Goal: Task Accomplishment & Management: Manage account settings

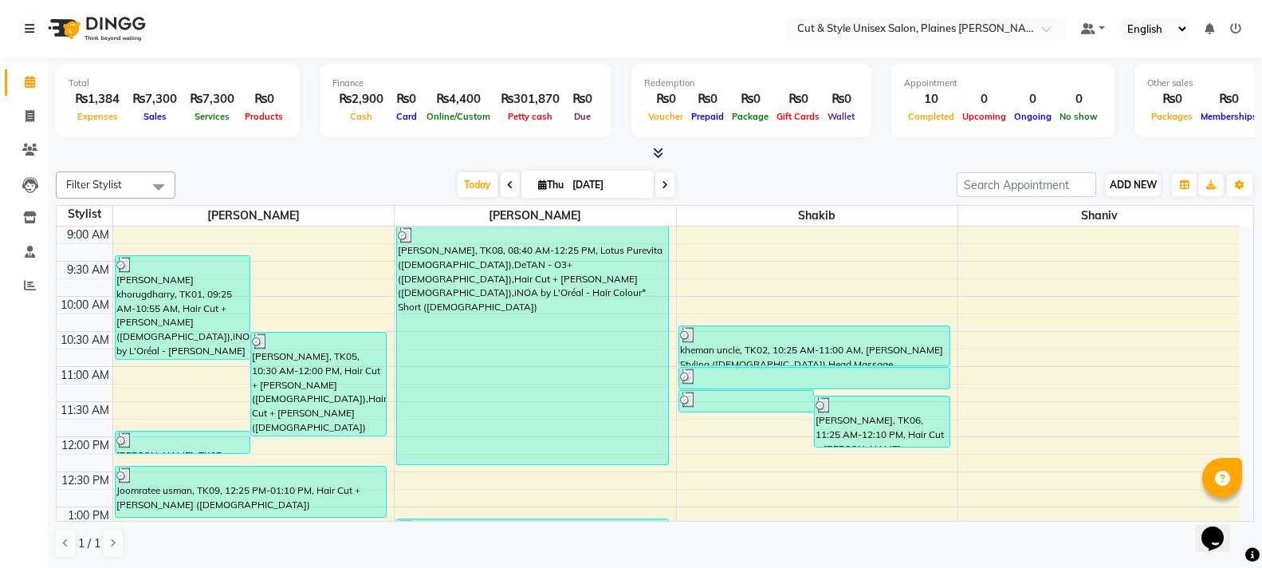
scroll to position [282, 0]
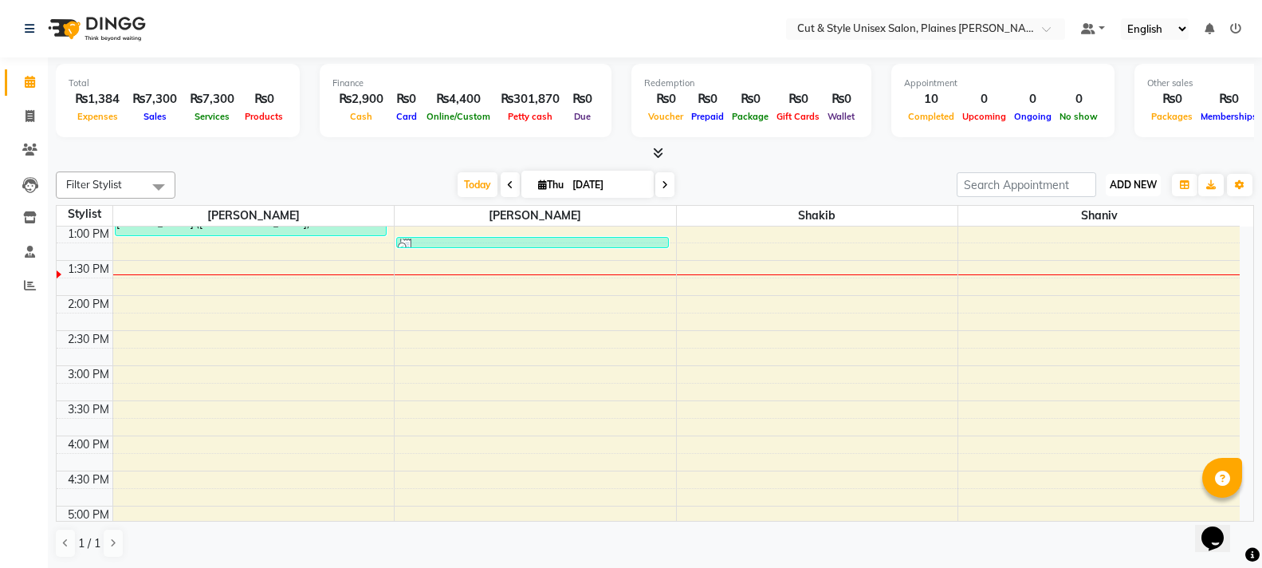
click at [1132, 185] on span "ADD NEW" at bounding box center [1133, 185] width 47 height 12
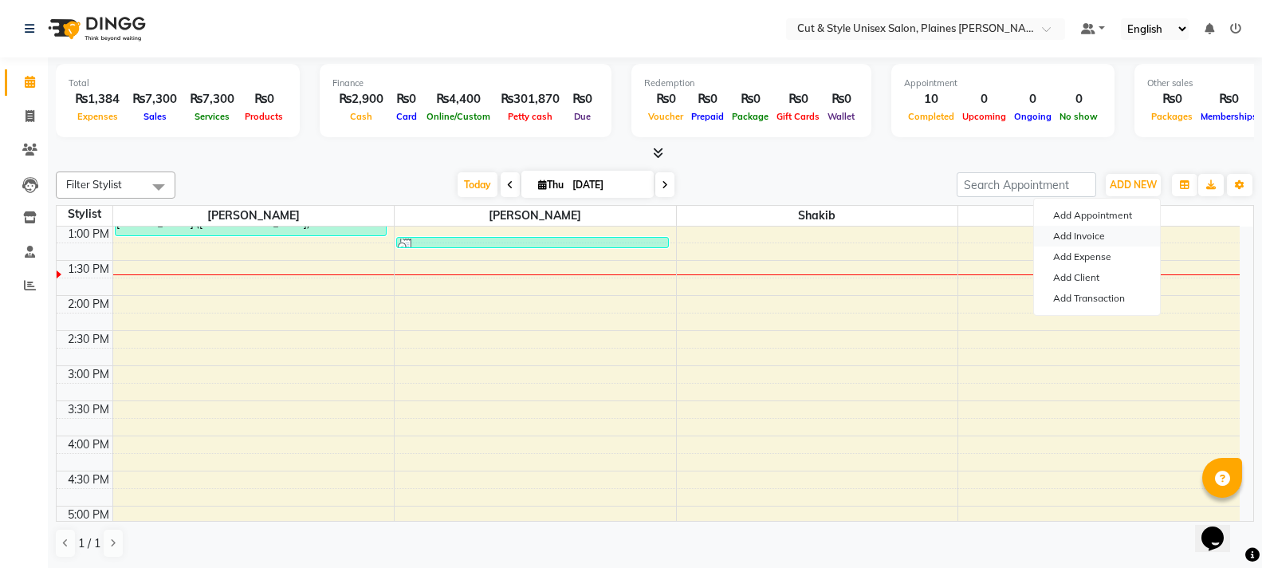
click at [1093, 235] on link "Add Invoice" at bounding box center [1097, 236] width 126 height 21
select select "service"
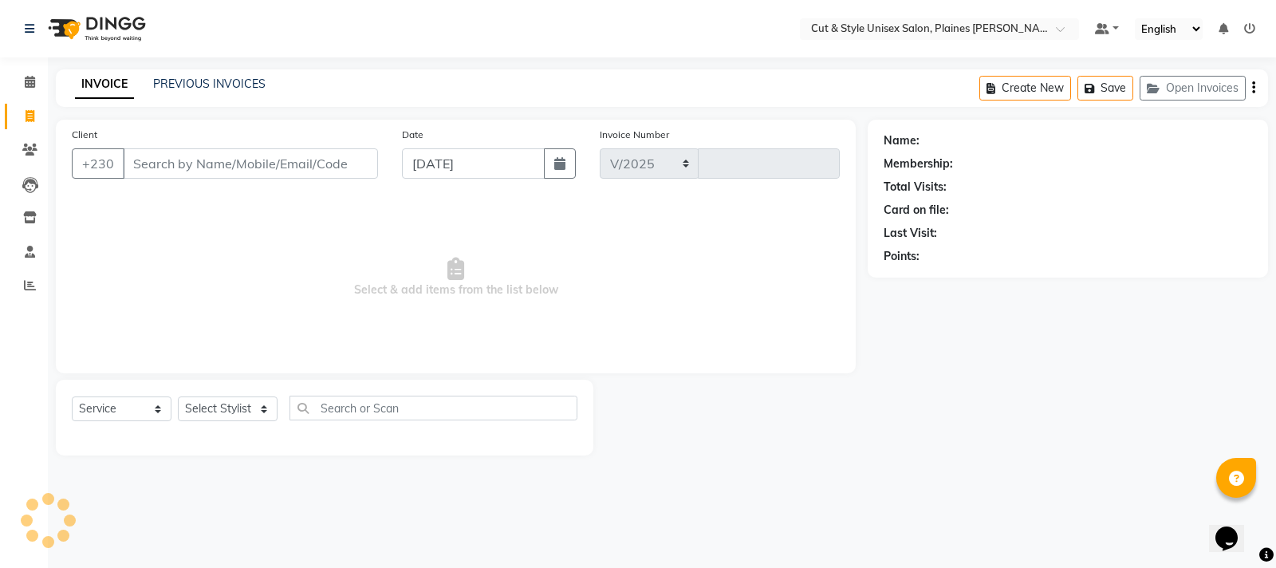
select select "7731"
type input "3674"
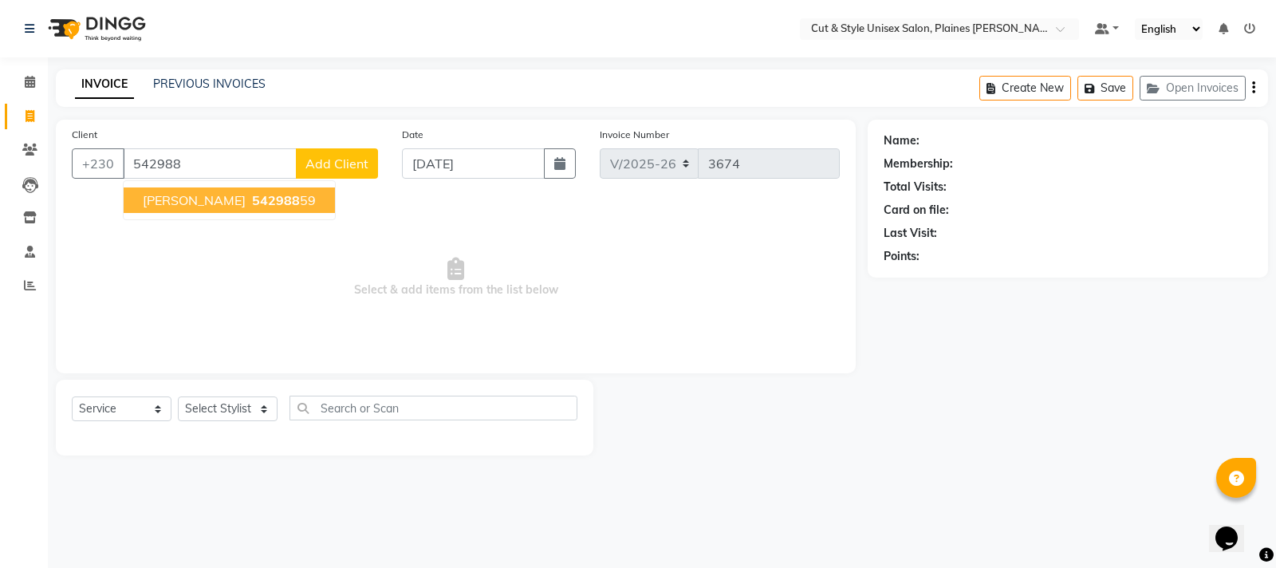
click at [230, 204] on span "[PERSON_NAME]" at bounding box center [194, 200] width 103 height 16
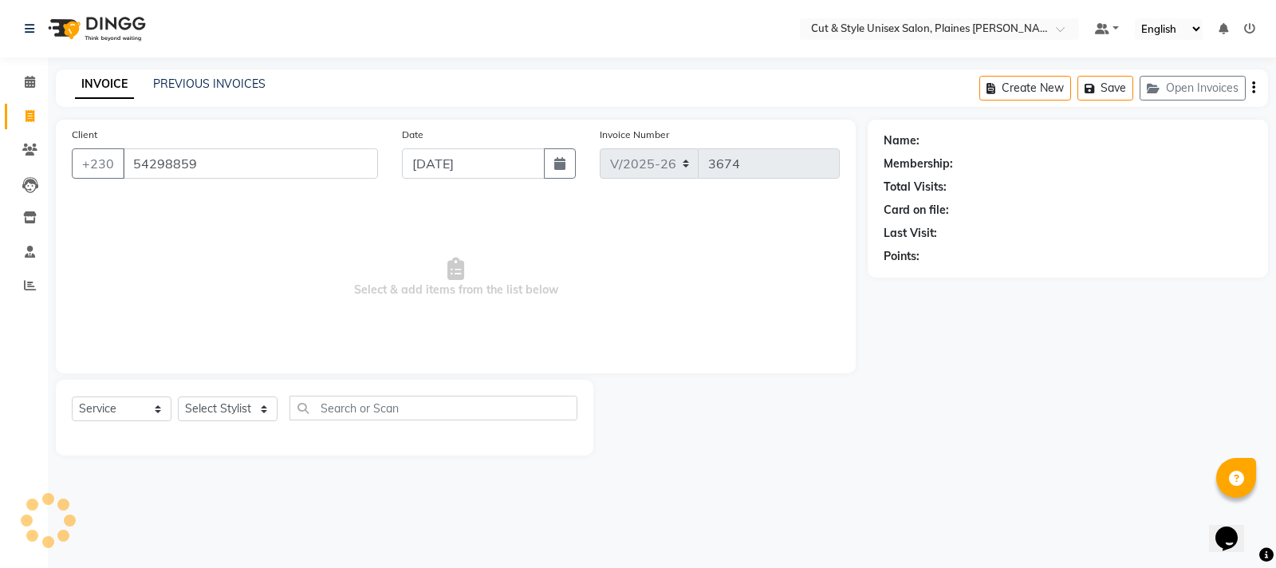
type input "54298859"
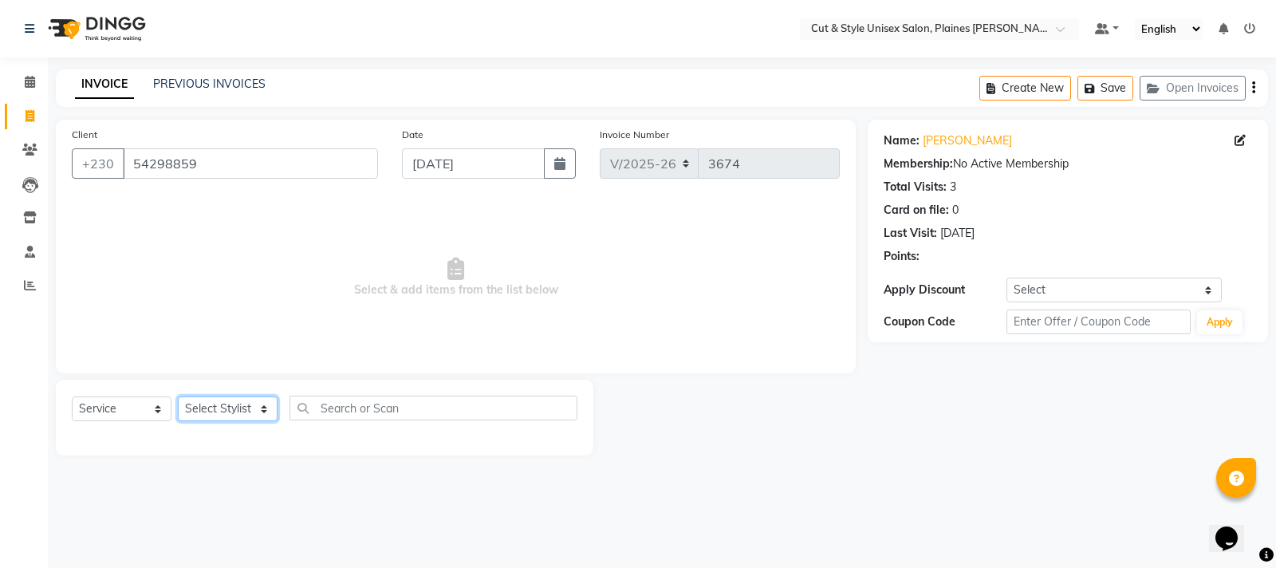
click at [241, 404] on select "Select Stylist [PERSON_NAME] Manager [PERSON_NAME]" at bounding box center [228, 408] width 100 height 25
select select "68910"
click at [178, 396] on select "Select Stylist [PERSON_NAME] Manager [PERSON_NAME]" at bounding box center [228, 408] width 100 height 25
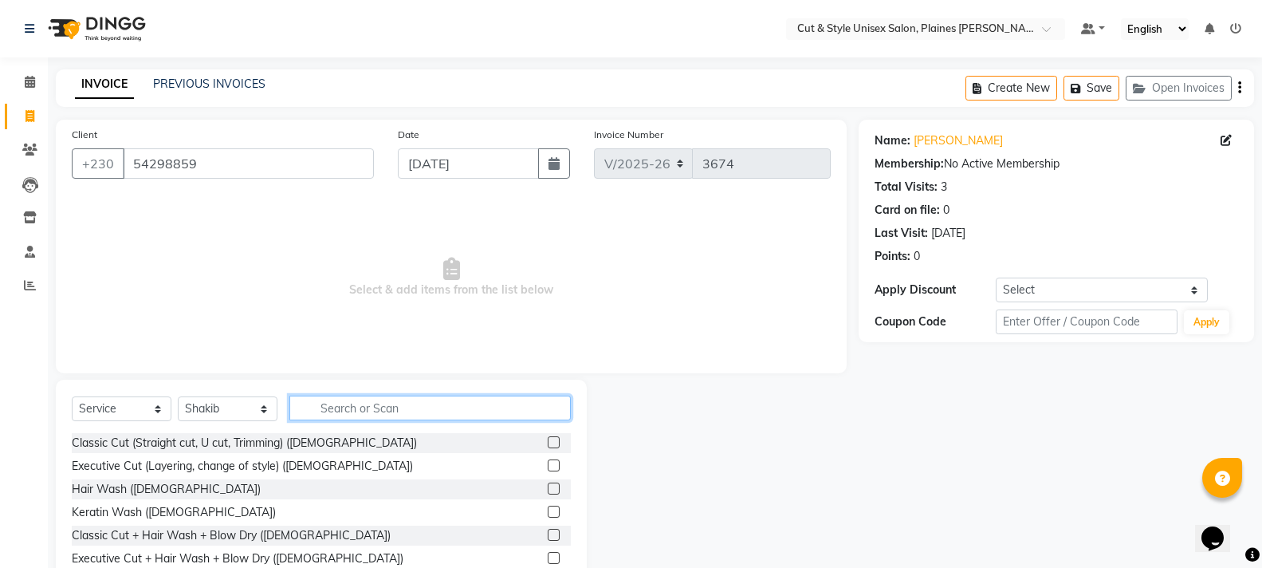
click at [352, 404] on input "text" at bounding box center [430, 408] width 282 height 25
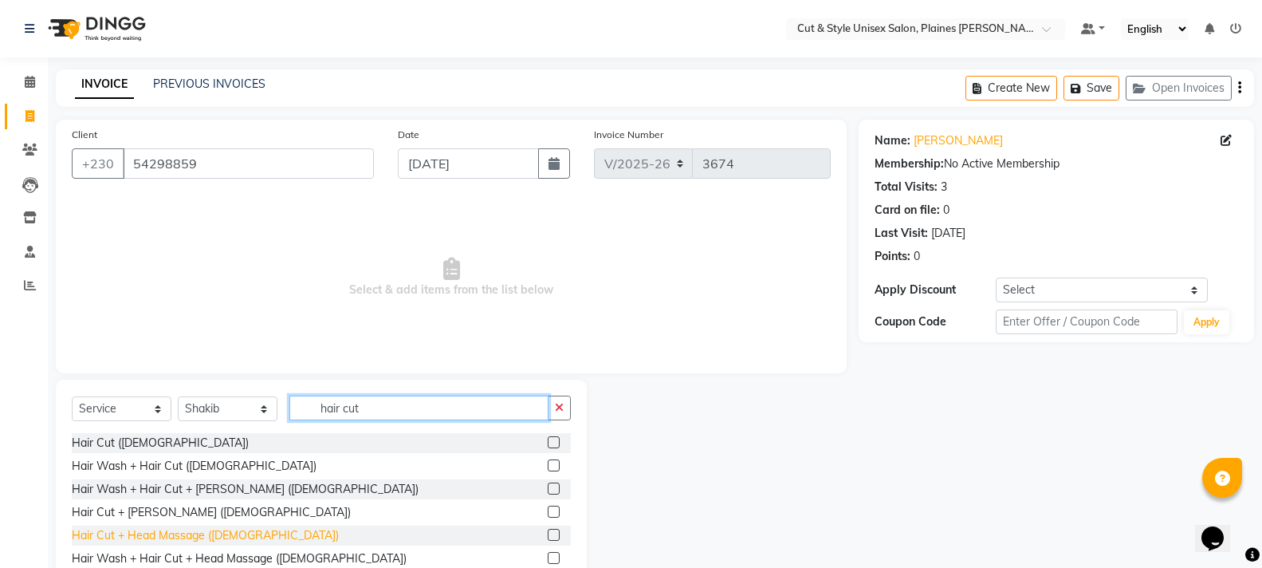
type input "hair cut"
click at [195, 535] on div "Hair Cut + Head Massage ([DEMOGRAPHIC_DATA])" at bounding box center [205, 535] width 267 height 17
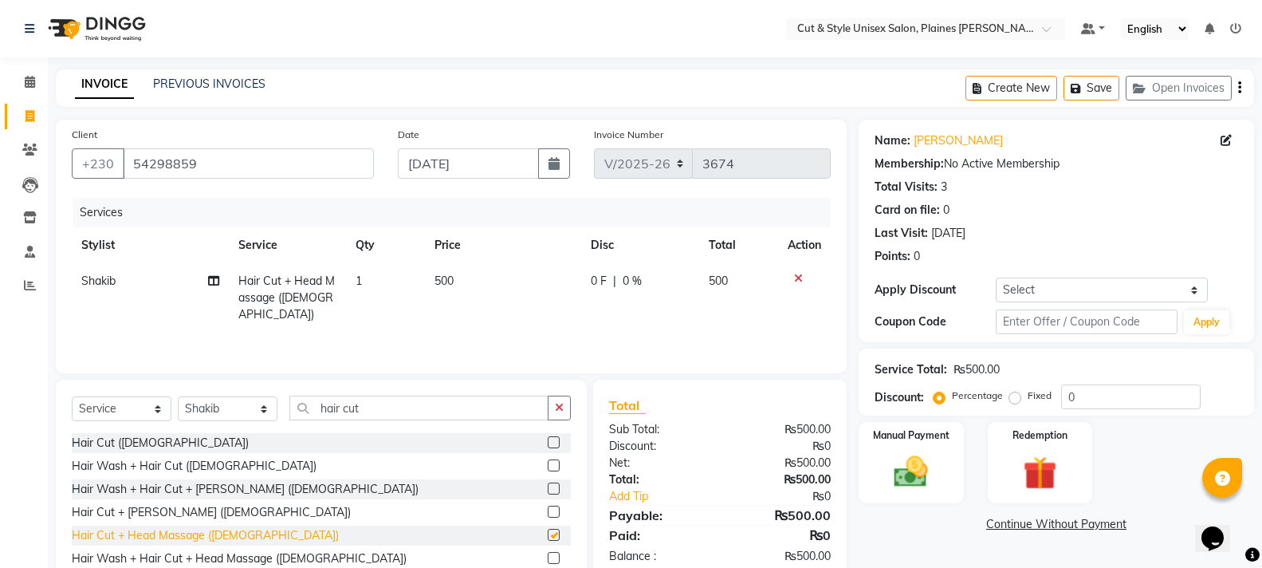
checkbox input "false"
click at [912, 468] on img at bounding box center [911, 471] width 57 height 41
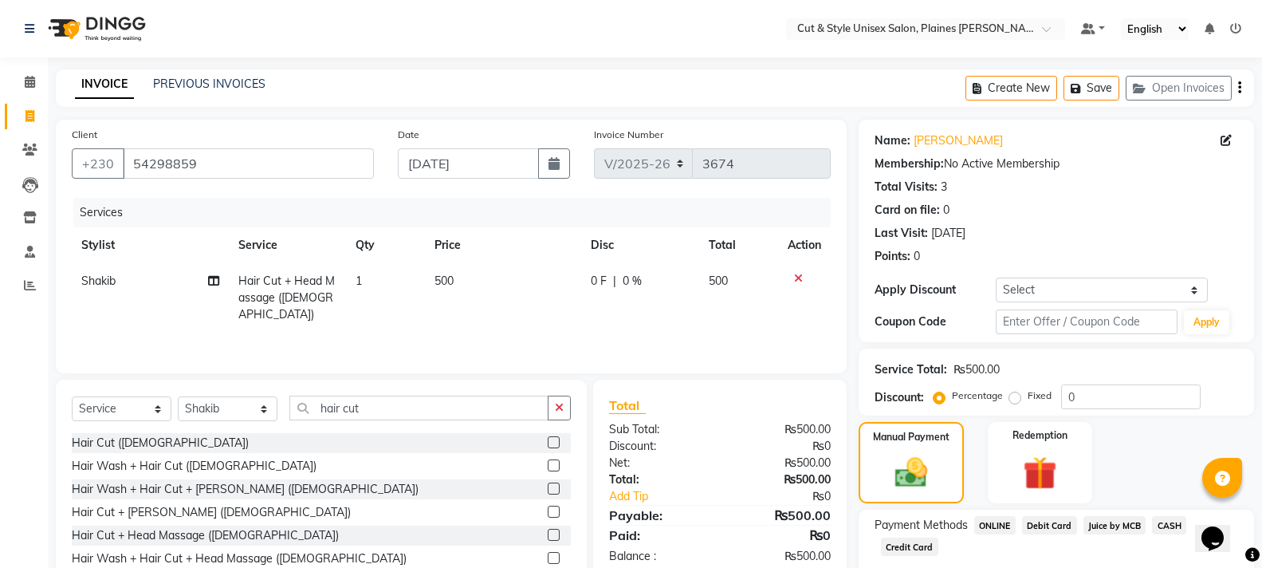
scroll to position [94, 0]
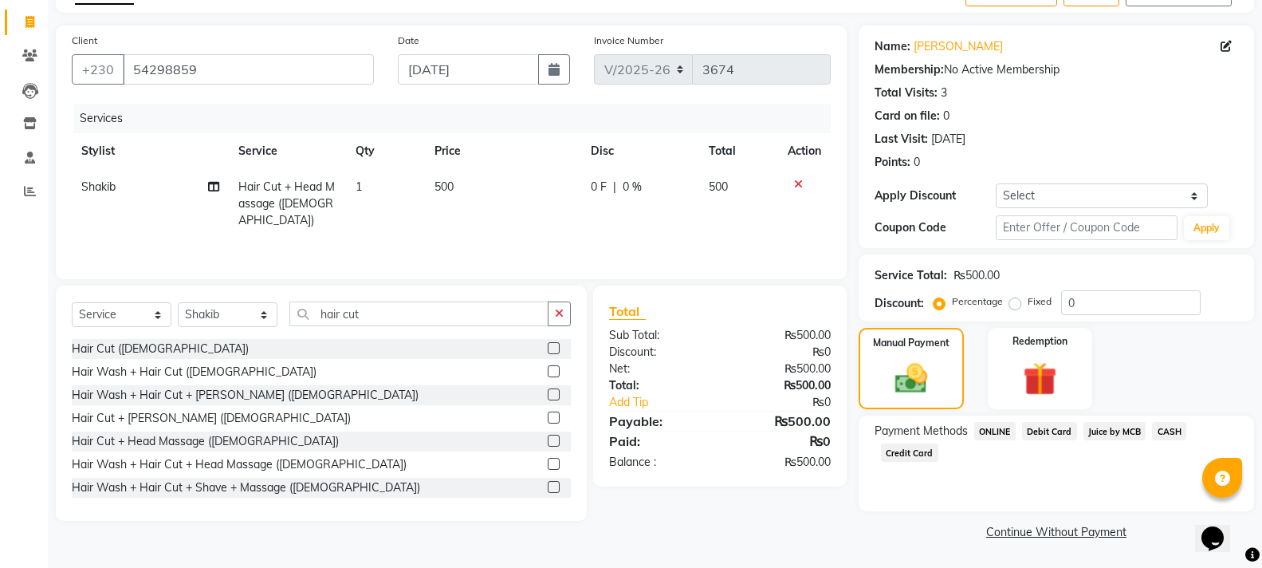
click at [1101, 432] on span "Juice by MCB" at bounding box center [1115, 431] width 63 height 18
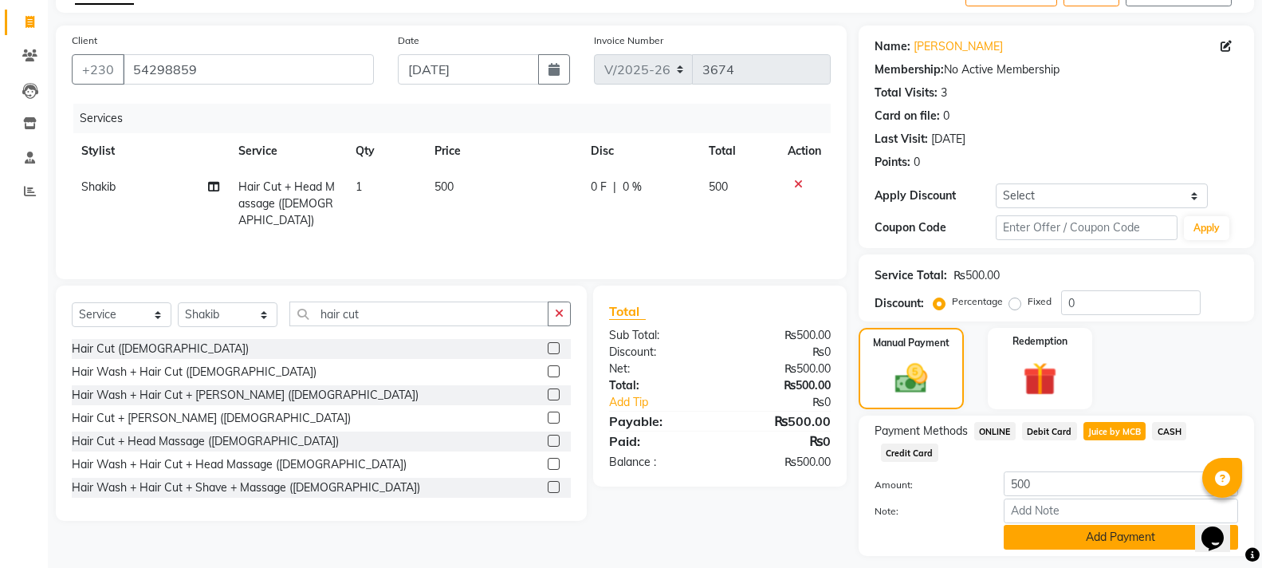
click at [1084, 538] on button "Add Payment" at bounding box center [1121, 537] width 234 height 25
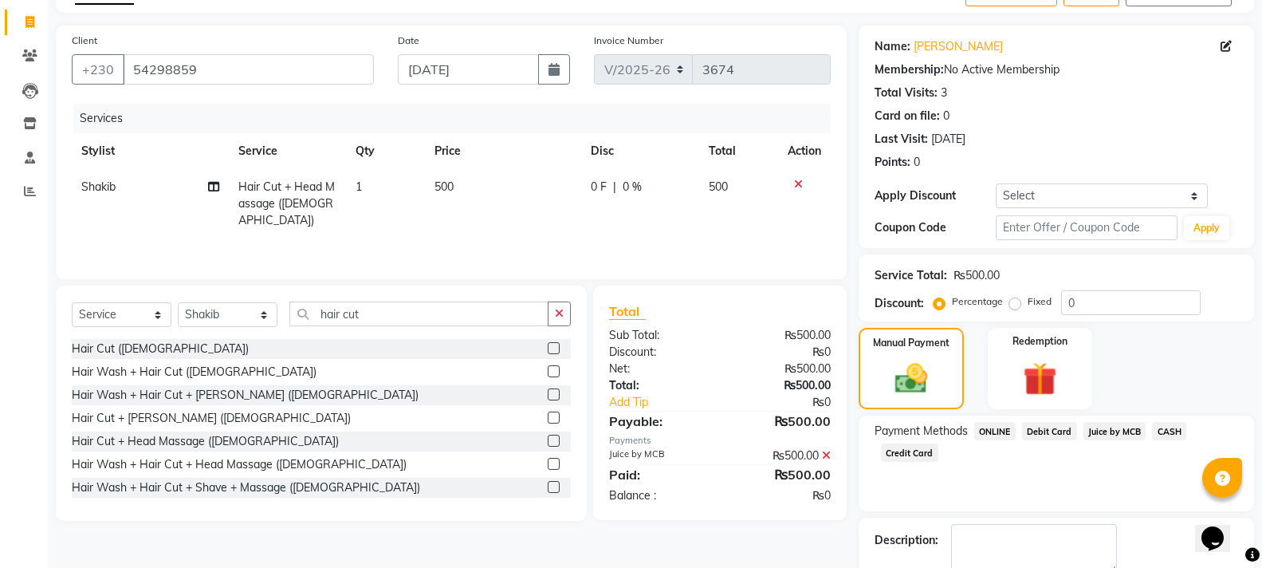
scroll to position [184, 0]
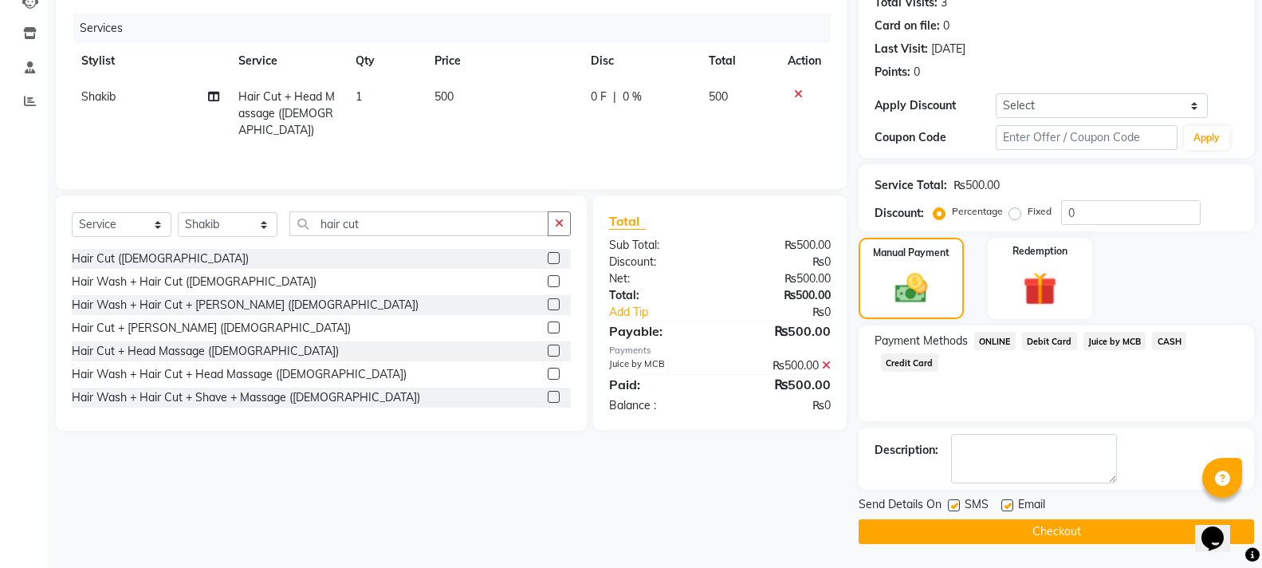
click at [1079, 529] on button "Checkout" at bounding box center [1057, 531] width 396 height 25
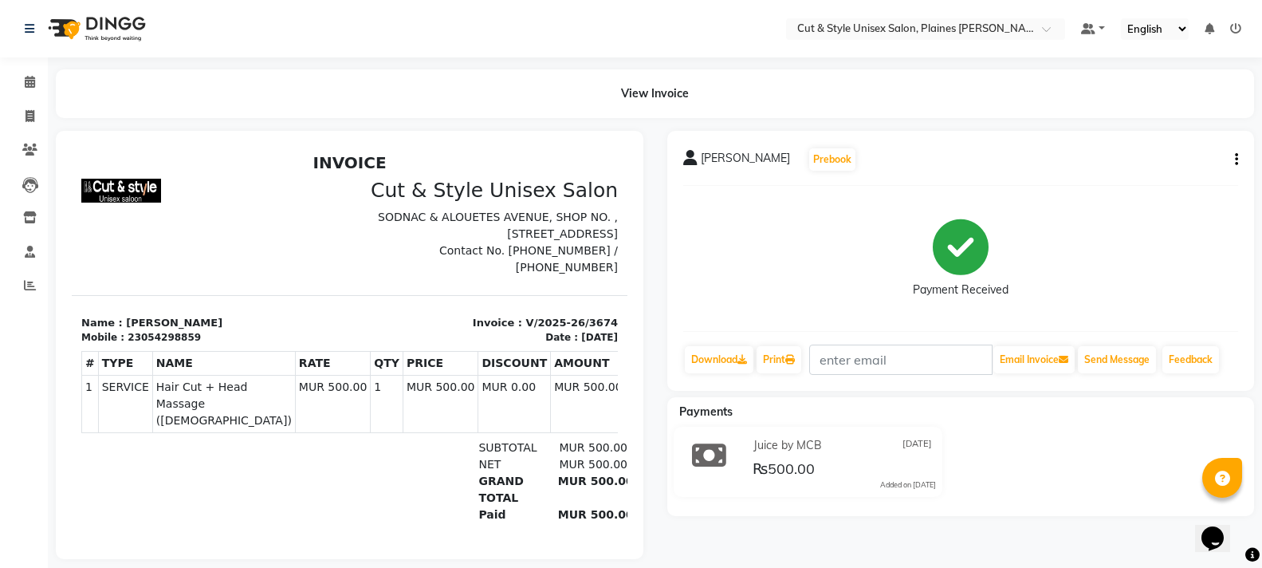
click at [106, 22] on img at bounding box center [95, 28] width 109 height 45
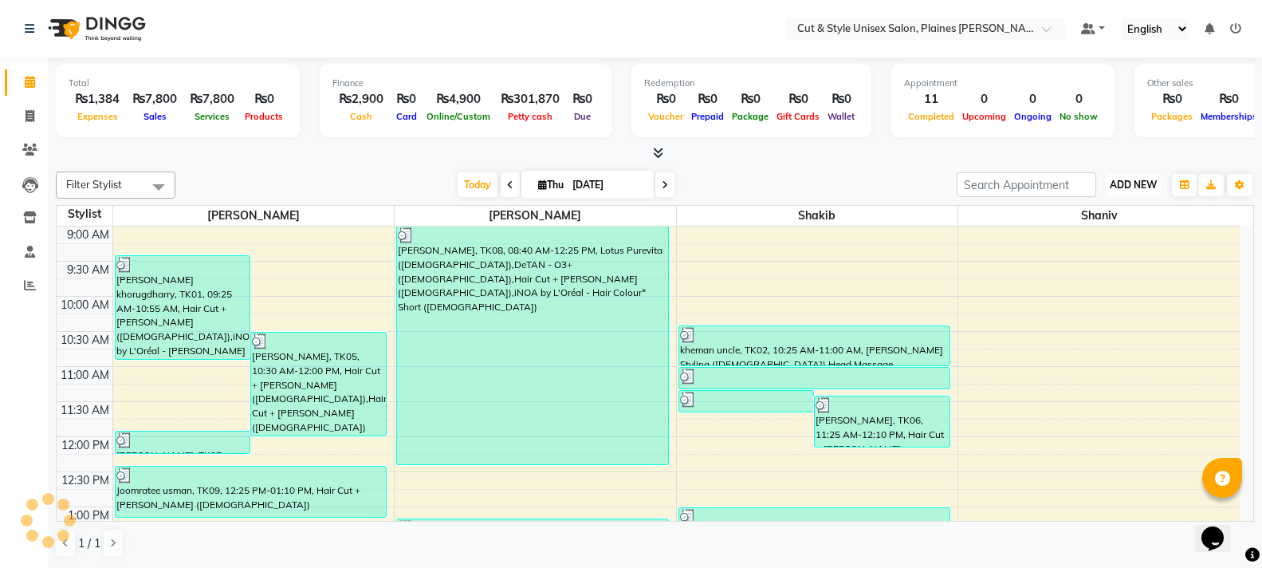
click at [1128, 185] on span "ADD NEW" at bounding box center [1133, 185] width 47 height 12
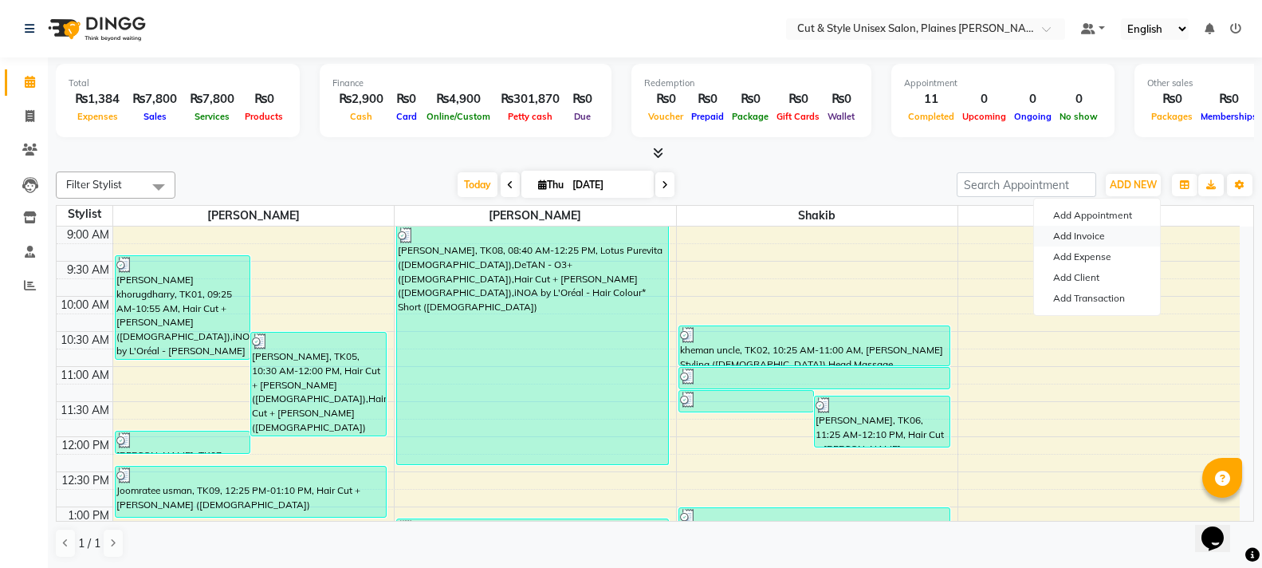
click at [1085, 234] on link "Add Invoice" at bounding box center [1097, 236] width 126 height 21
select select "service"
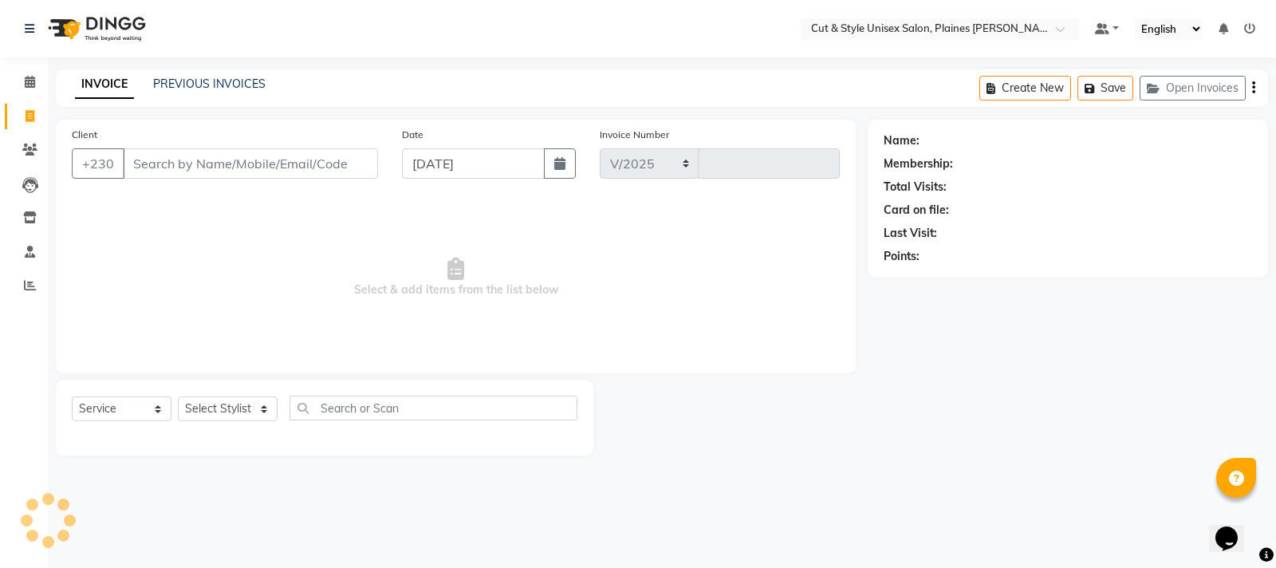
select select "7731"
type input "3675"
click at [245, 407] on select "Select Stylist" at bounding box center [228, 408] width 100 height 25
select select "68908"
click at [178, 396] on select "Select Stylist [PERSON_NAME] Manager [PERSON_NAME]" at bounding box center [228, 408] width 100 height 25
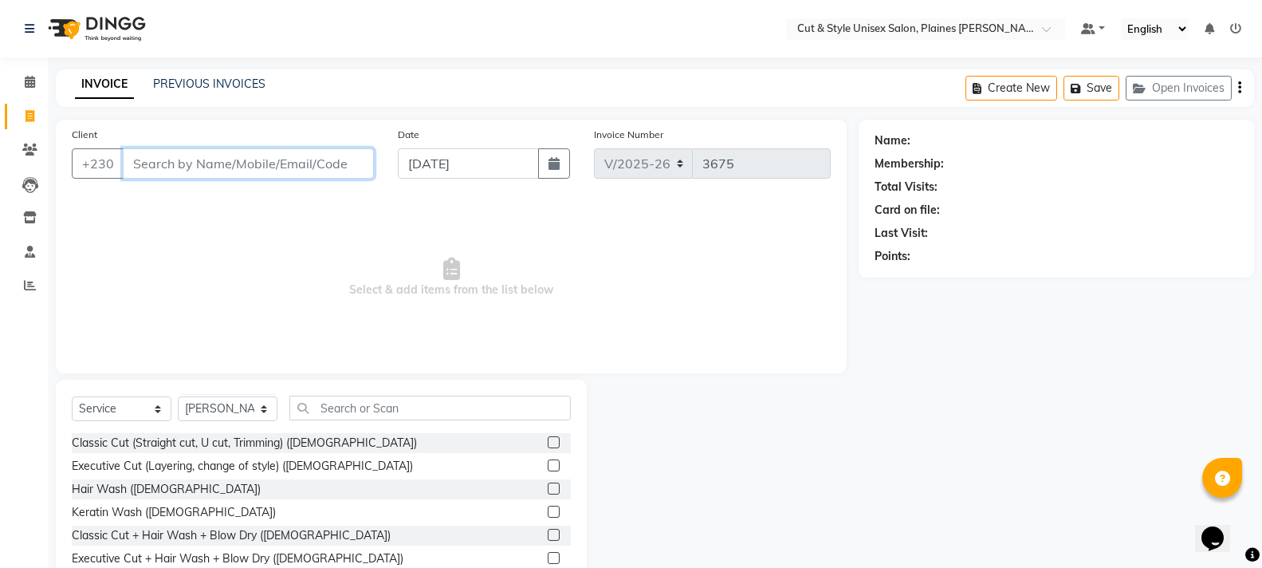
click at [209, 159] on input "Client" at bounding box center [248, 163] width 251 height 30
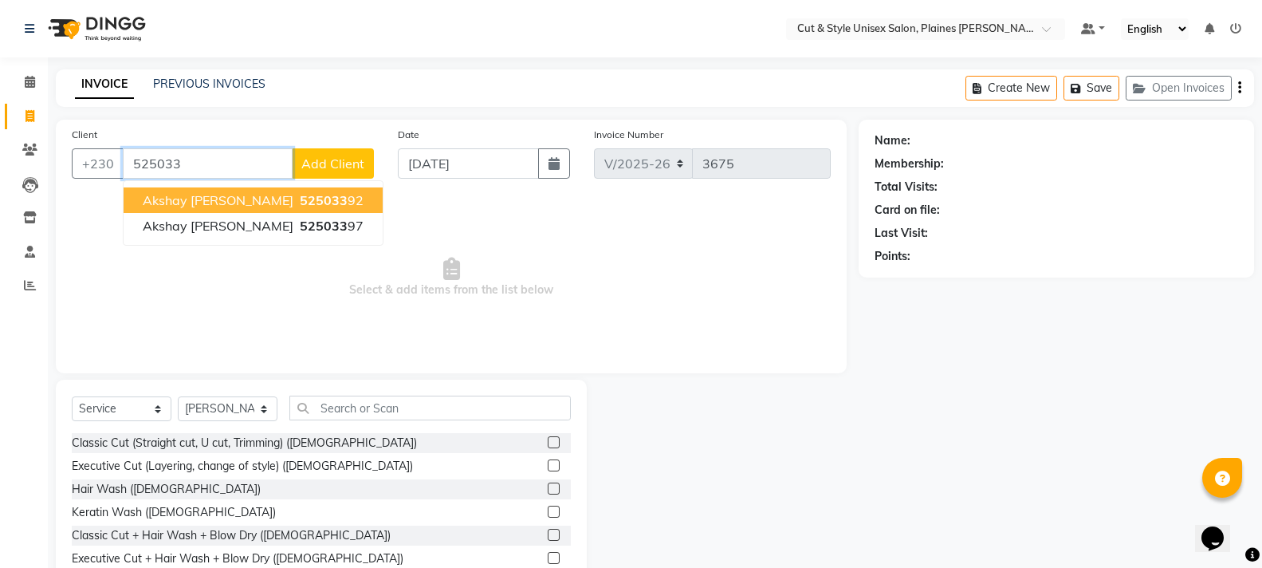
click at [274, 202] on span "Akshay [PERSON_NAME]" at bounding box center [218, 200] width 151 height 16
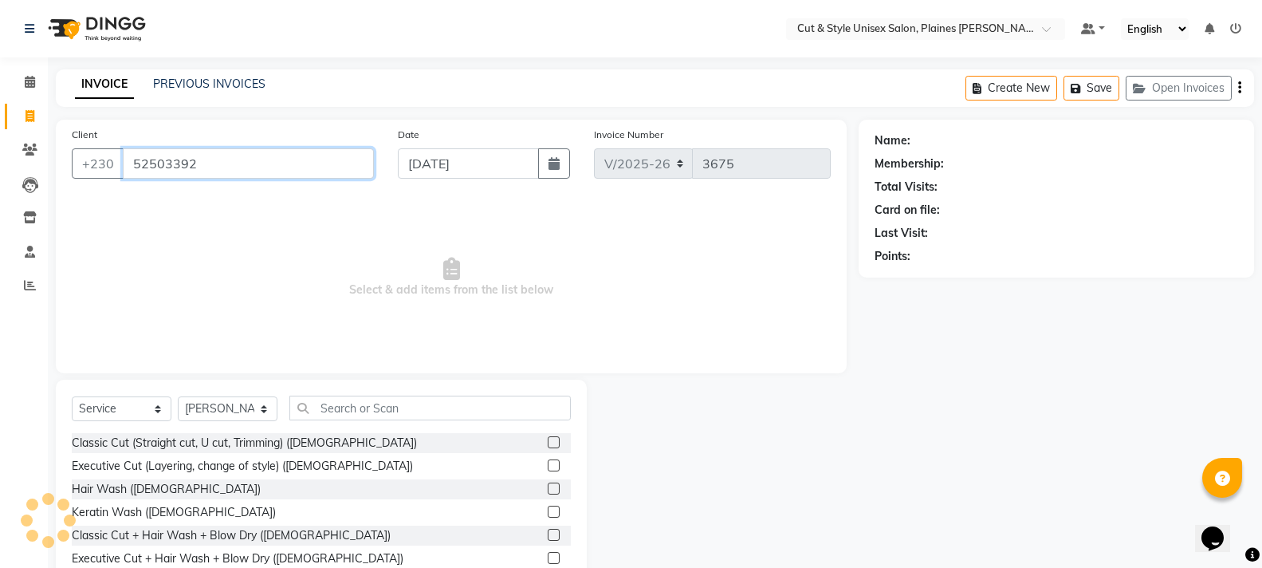
type input "52503392"
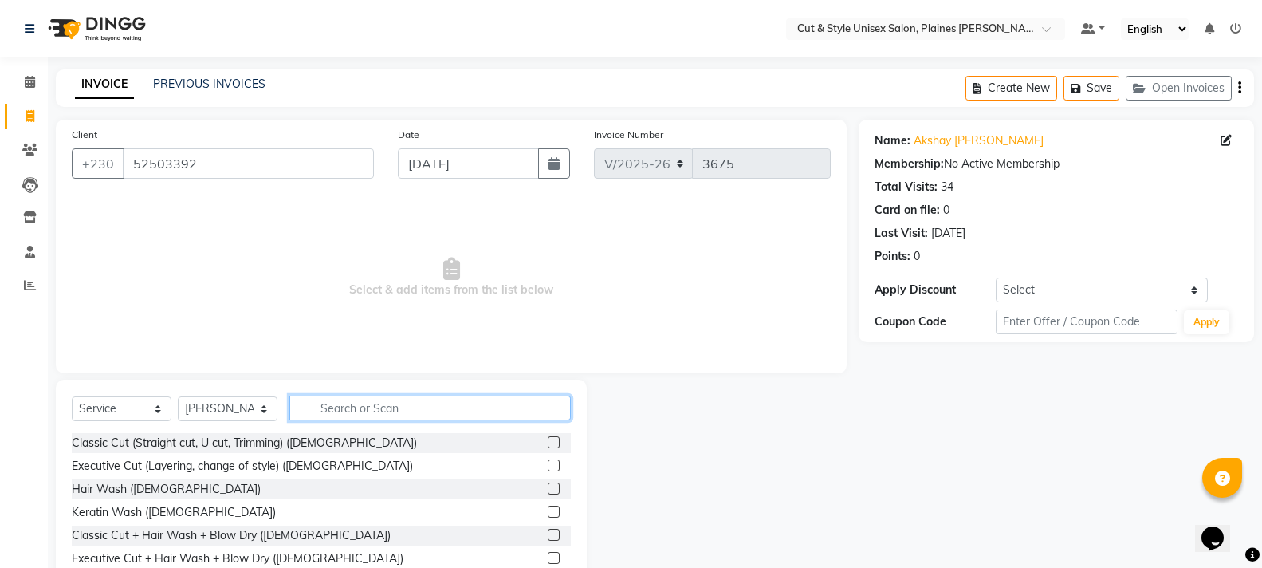
click at [387, 412] on input "text" at bounding box center [430, 408] width 282 height 25
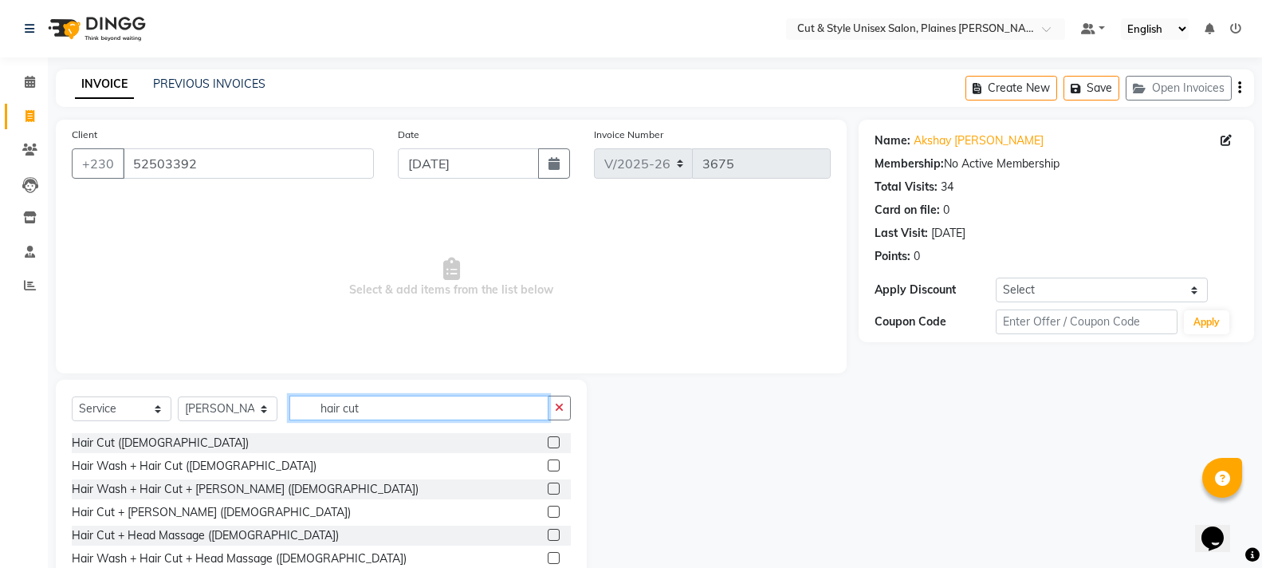
type input "hair cut"
click at [548, 508] on label at bounding box center [554, 512] width 12 height 12
click at [548, 508] on input "checkbox" at bounding box center [553, 512] width 10 height 10
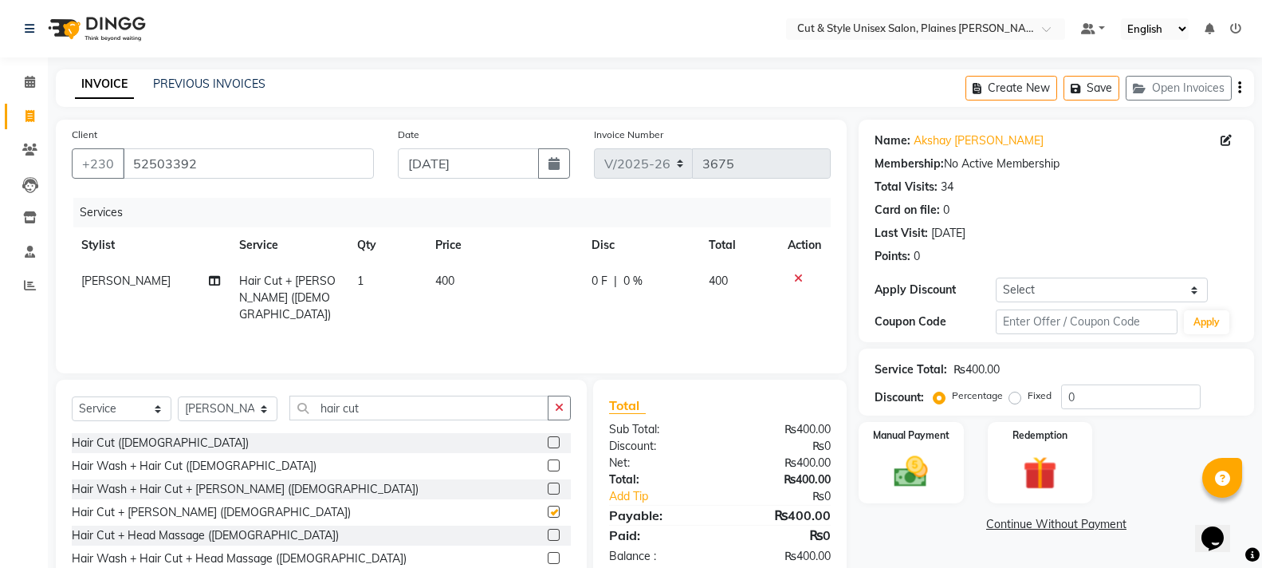
checkbox input "false"
click at [908, 468] on img at bounding box center [911, 471] width 57 height 41
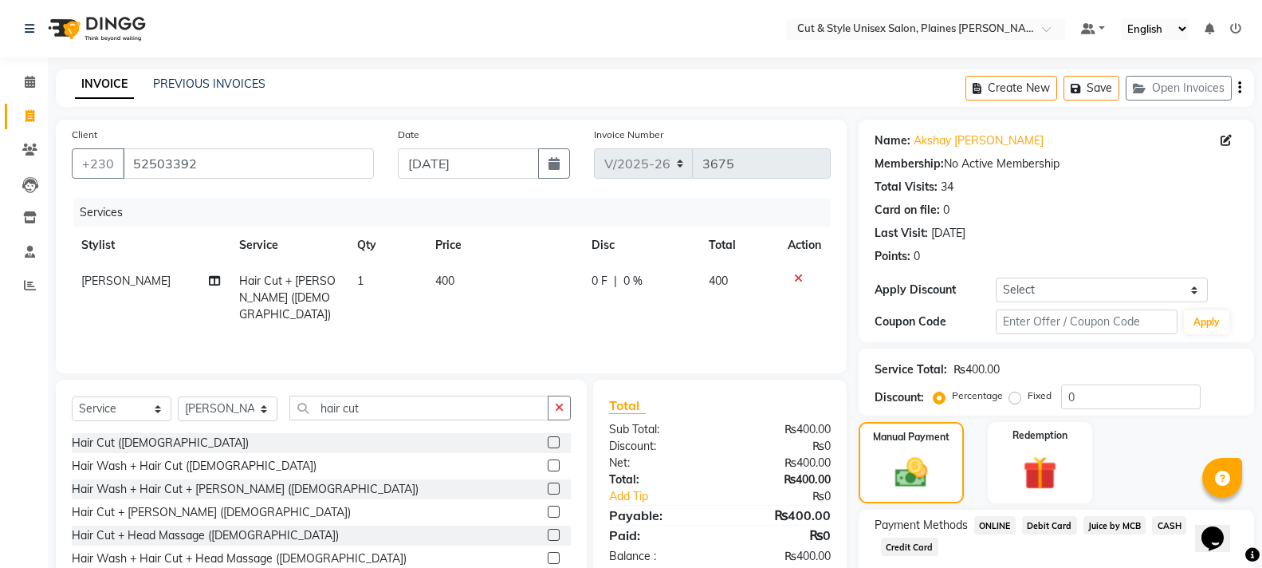
click at [1130, 522] on span "Juice by MCB" at bounding box center [1115, 525] width 63 height 18
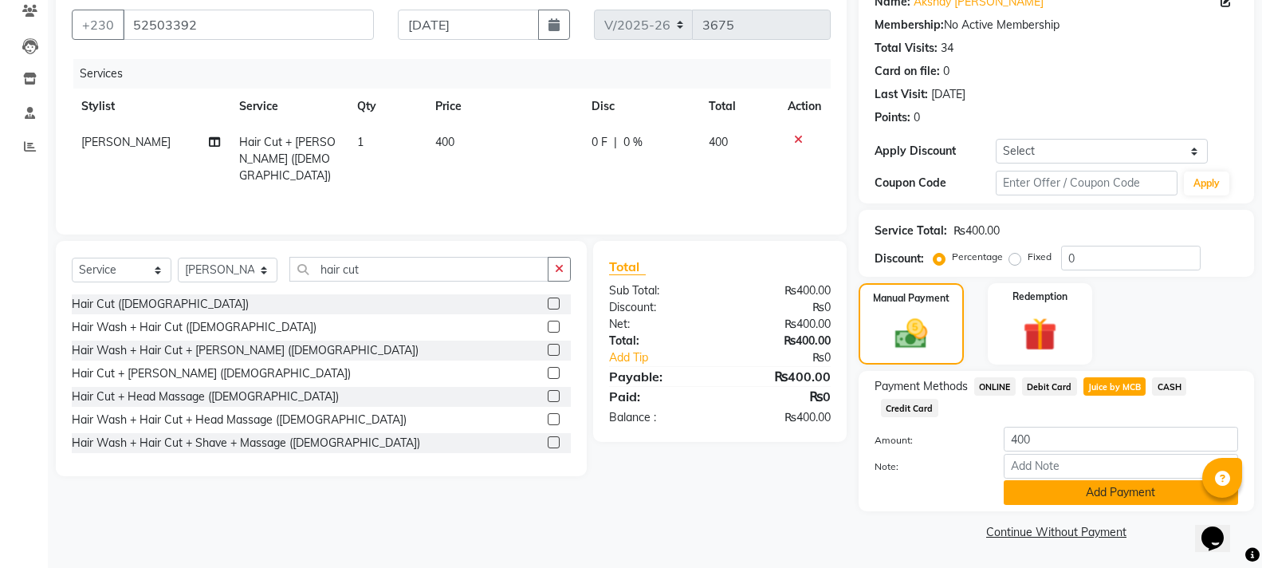
click at [1105, 495] on button "Add Payment" at bounding box center [1121, 492] width 234 height 25
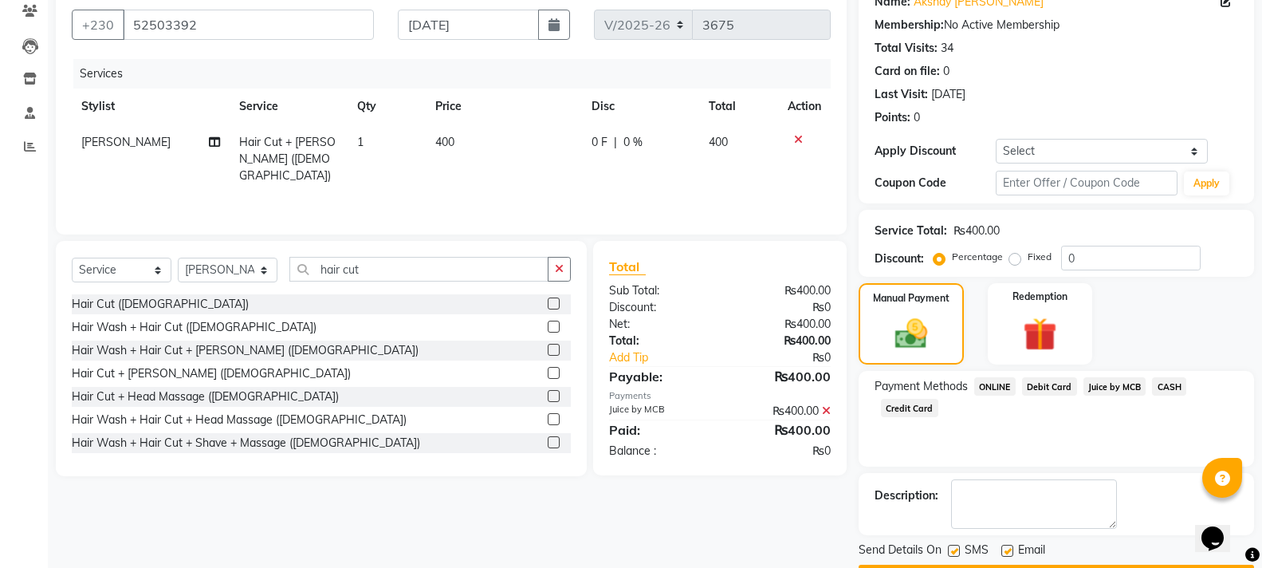
scroll to position [184, 0]
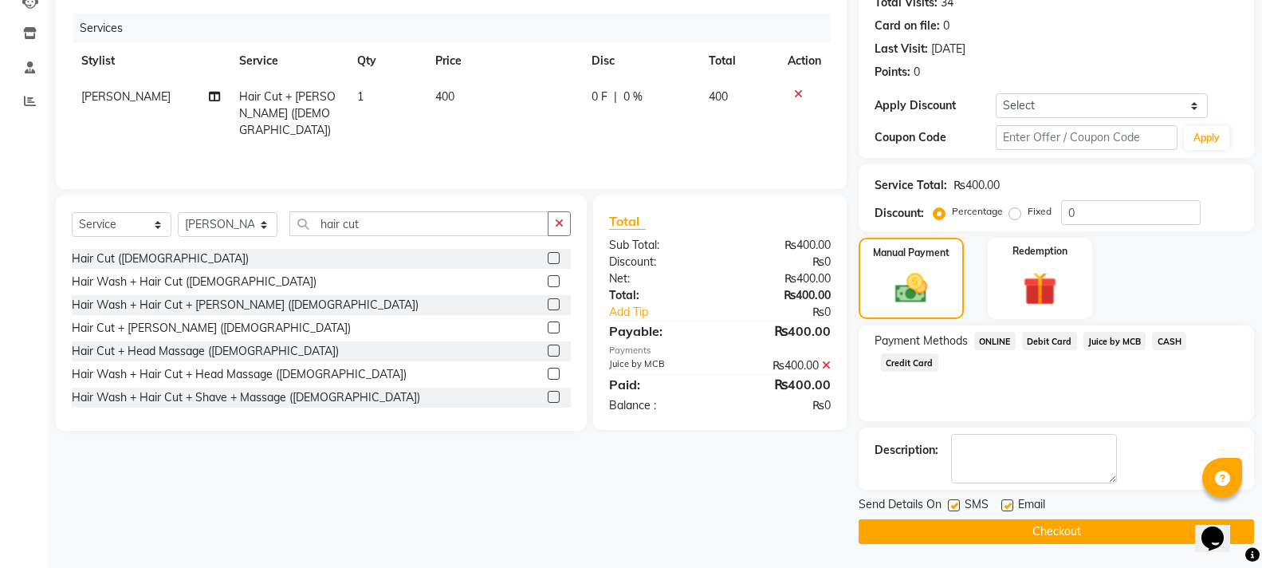
click at [1094, 534] on button "Checkout" at bounding box center [1057, 531] width 396 height 25
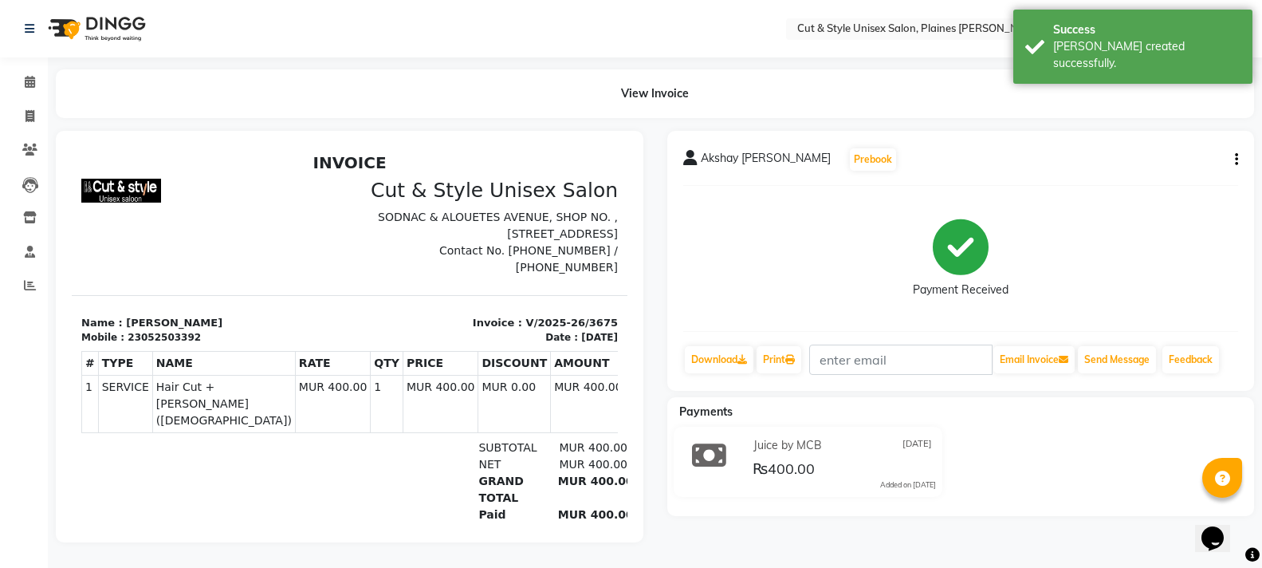
click at [116, 27] on img at bounding box center [95, 28] width 109 height 45
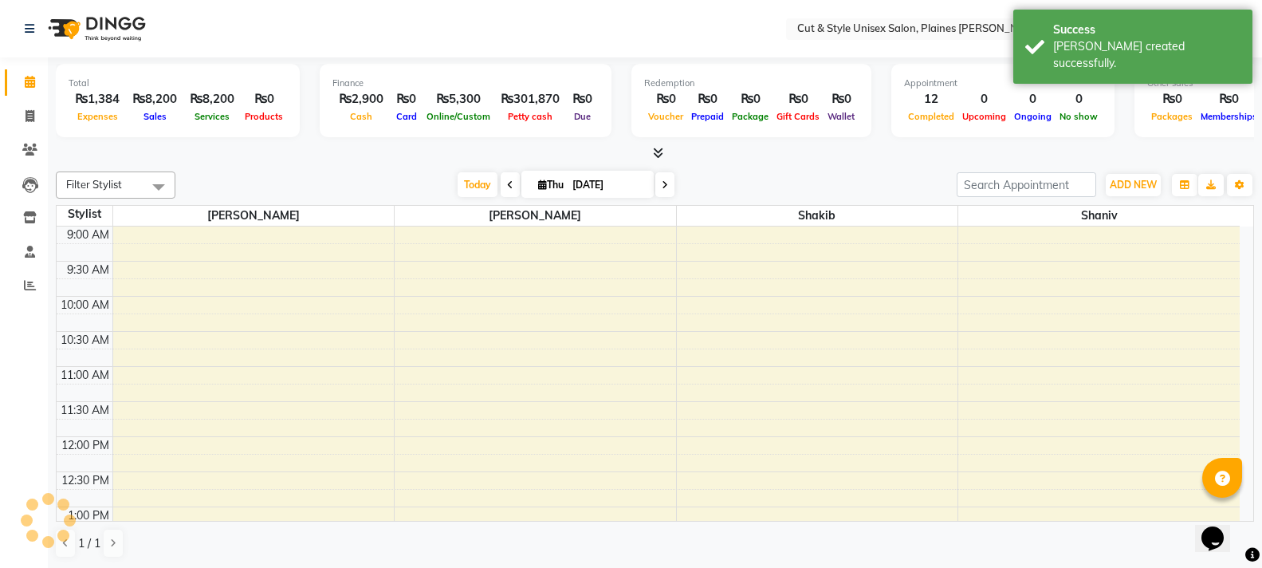
scroll to position [352, 0]
click at [22, 279] on span at bounding box center [30, 286] width 28 height 18
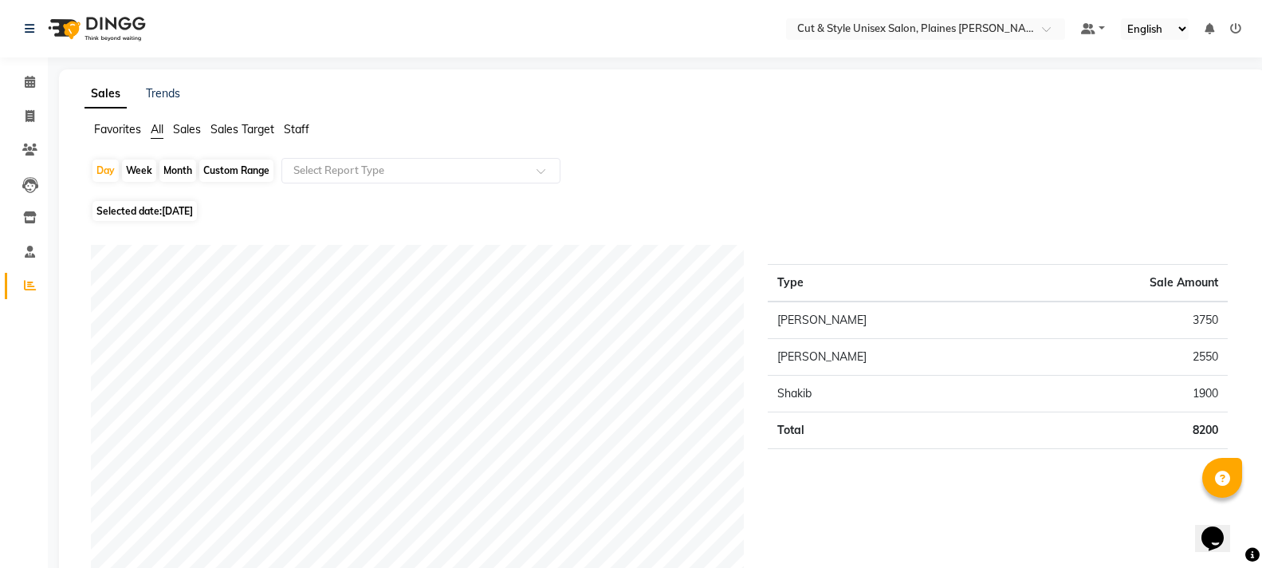
click at [126, 30] on img at bounding box center [95, 28] width 109 height 45
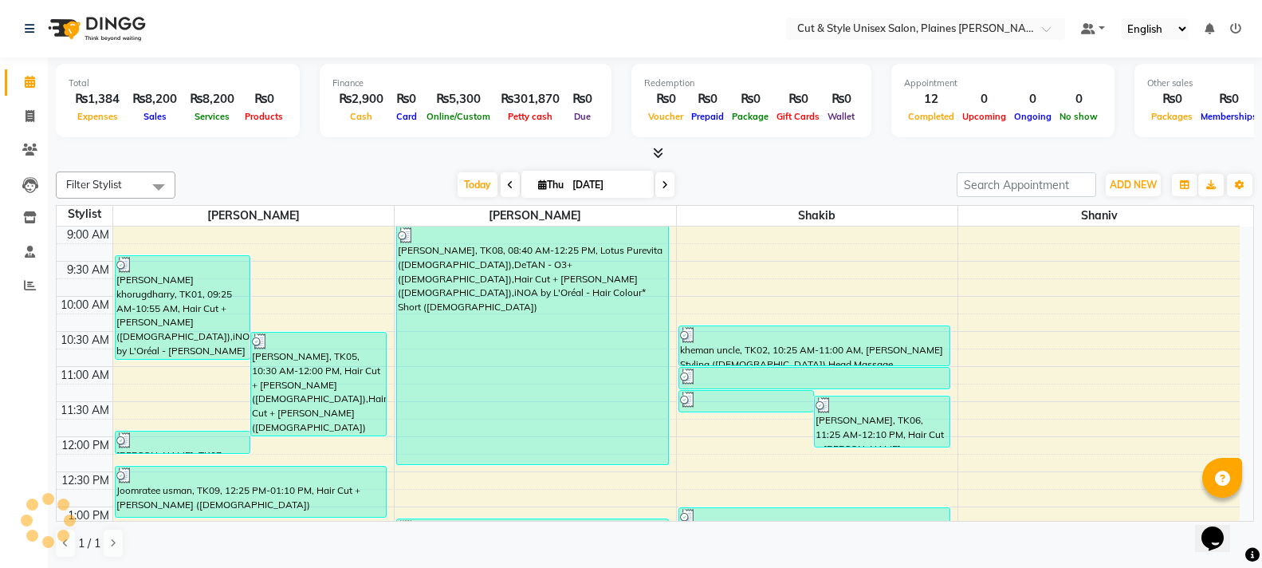
scroll to position [352, 0]
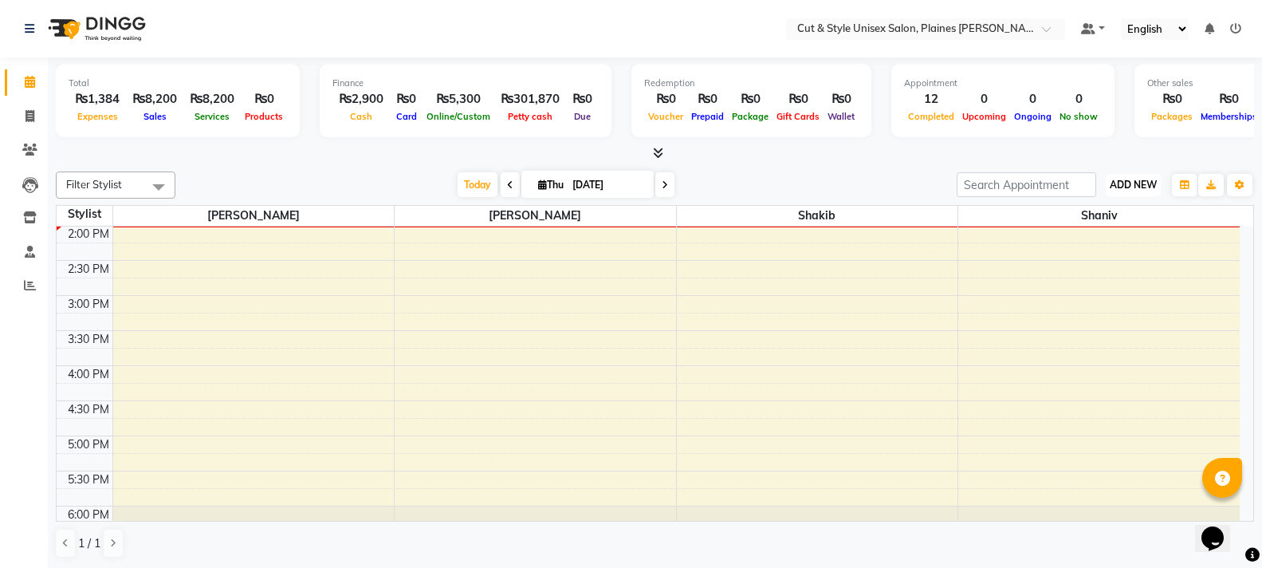
click at [1128, 187] on span "ADD NEW" at bounding box center [1133, 185] width 47 height 12
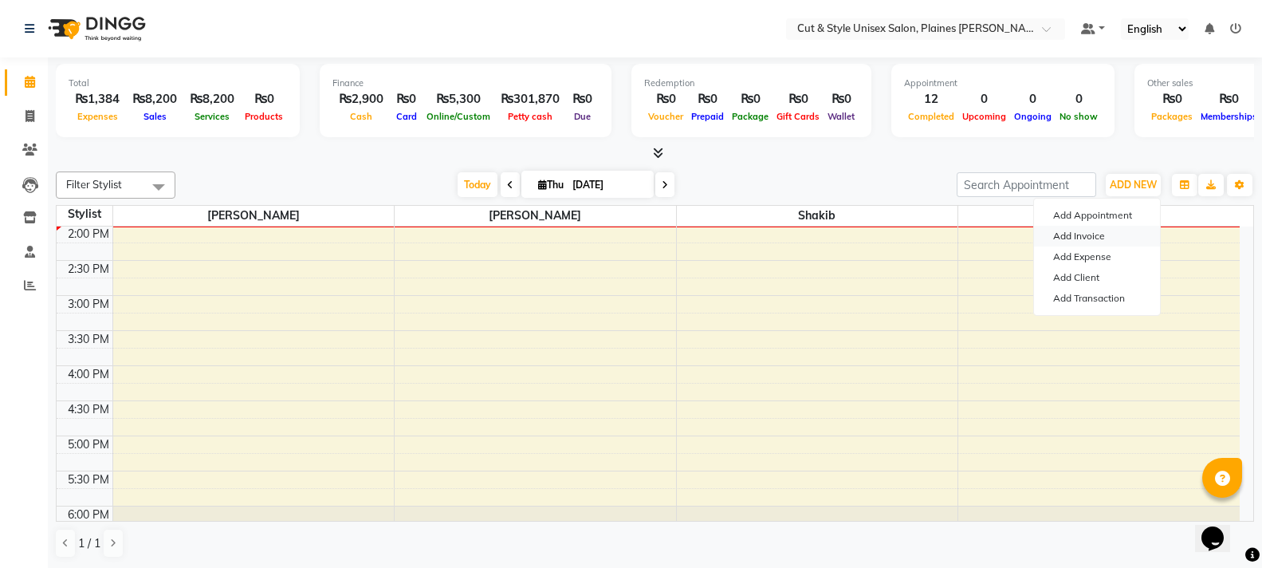
click at [1092, 230] on link "Add Invoice" at bounding box center [1097, 236] width 126 height 21
select select "service"
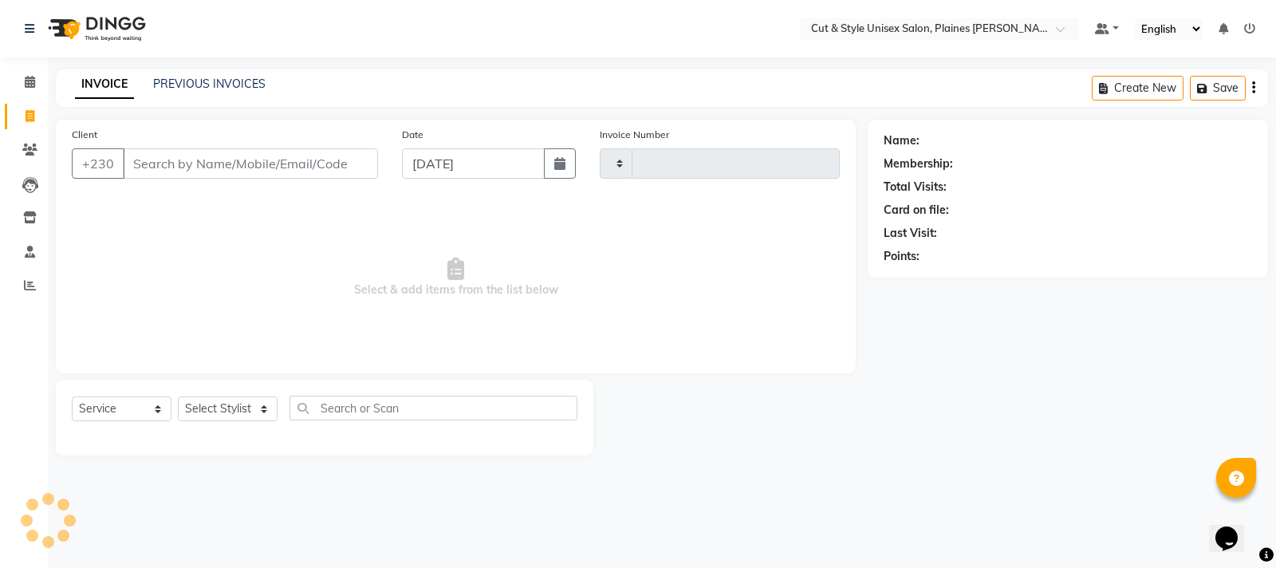
type input "3676"
select select "7731"
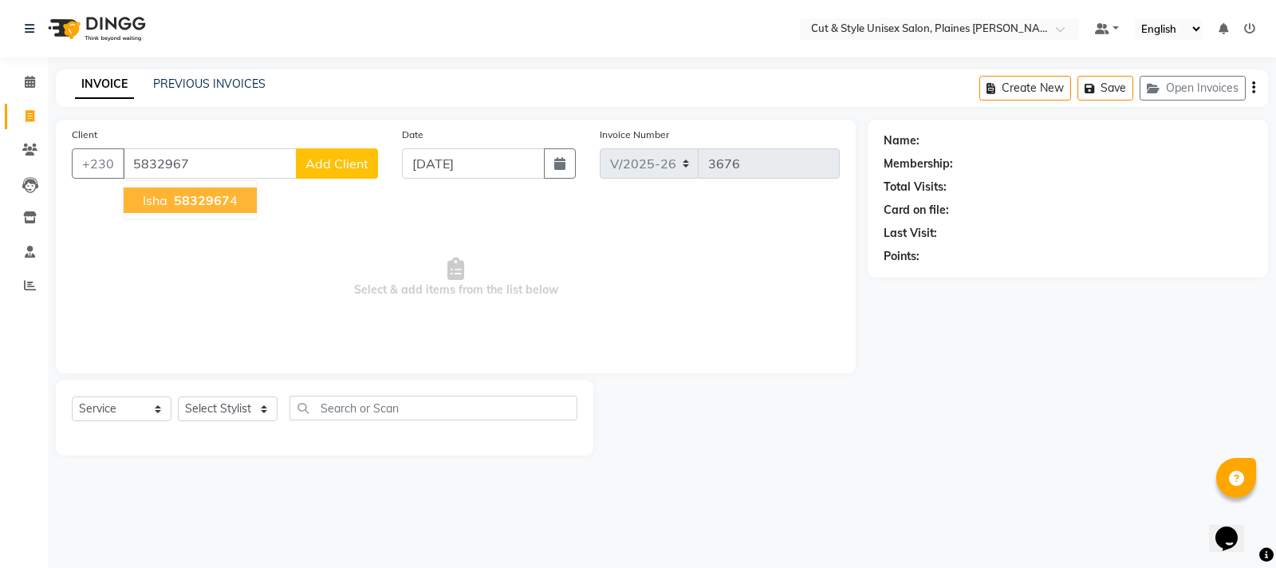
click at [193, 201] on span "5832967" at bounding box center [202, 200] width 56 height 16
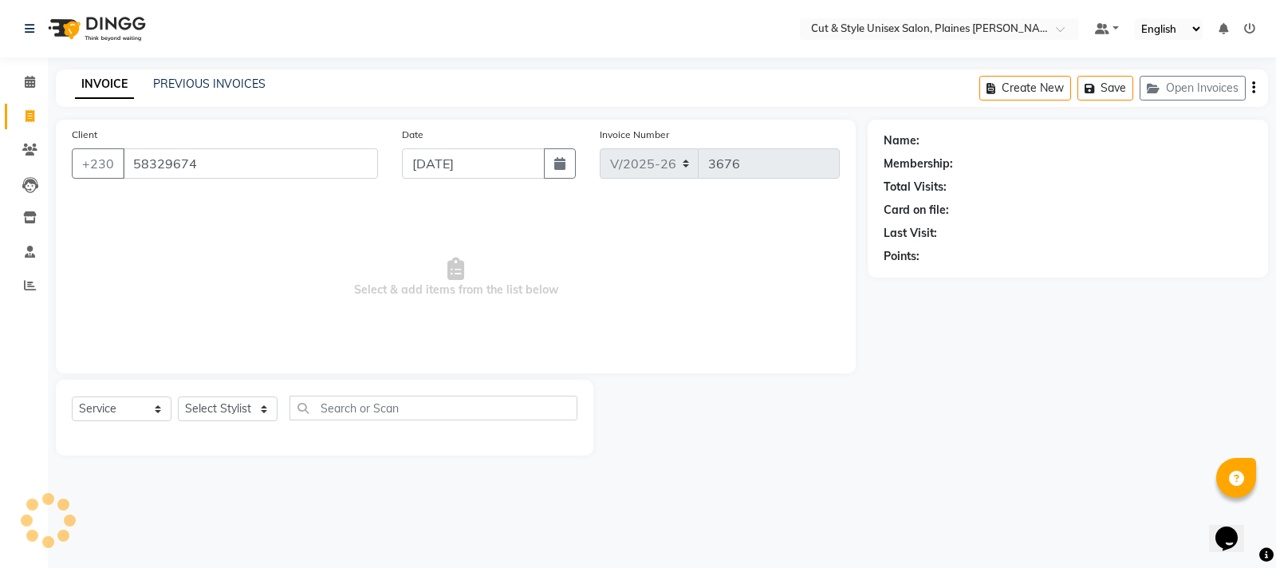
type input "58329674"
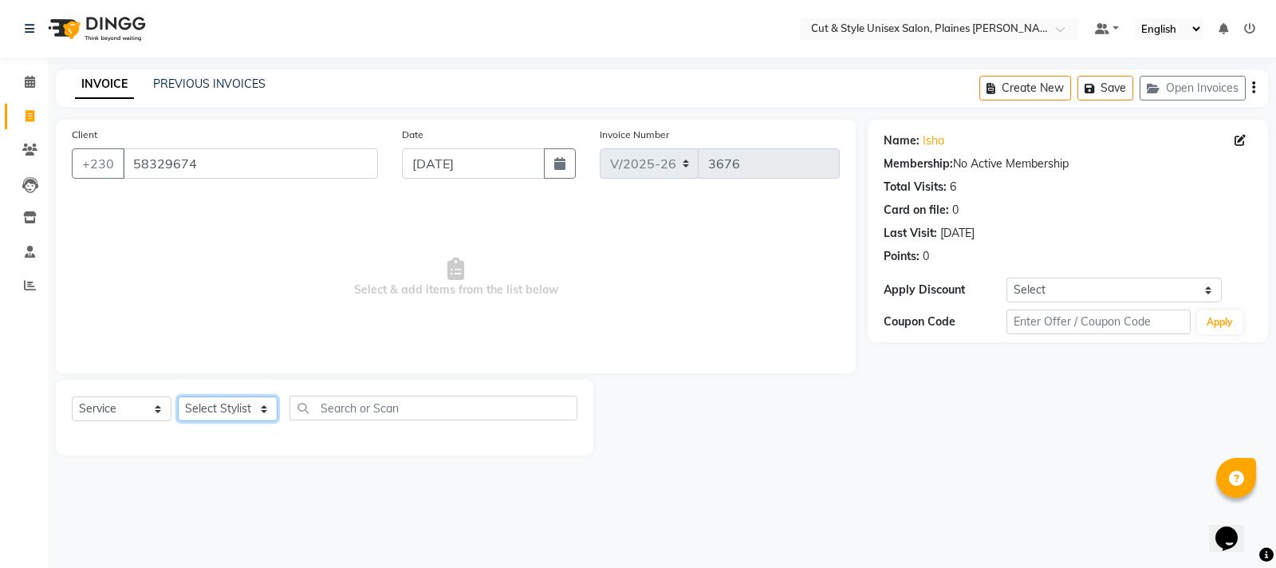
click at [221, 412] on select "Select Stylist [PERSON_NAME] Manager [PERSON_NAME]" at bounding box center [228, 408] width 100 height 25
click at [178, 396] on select "Select Stylist [PERSON_NAME] Manager [PERSON_NAME]" at bounding box center [228, 408] width 100 height 25
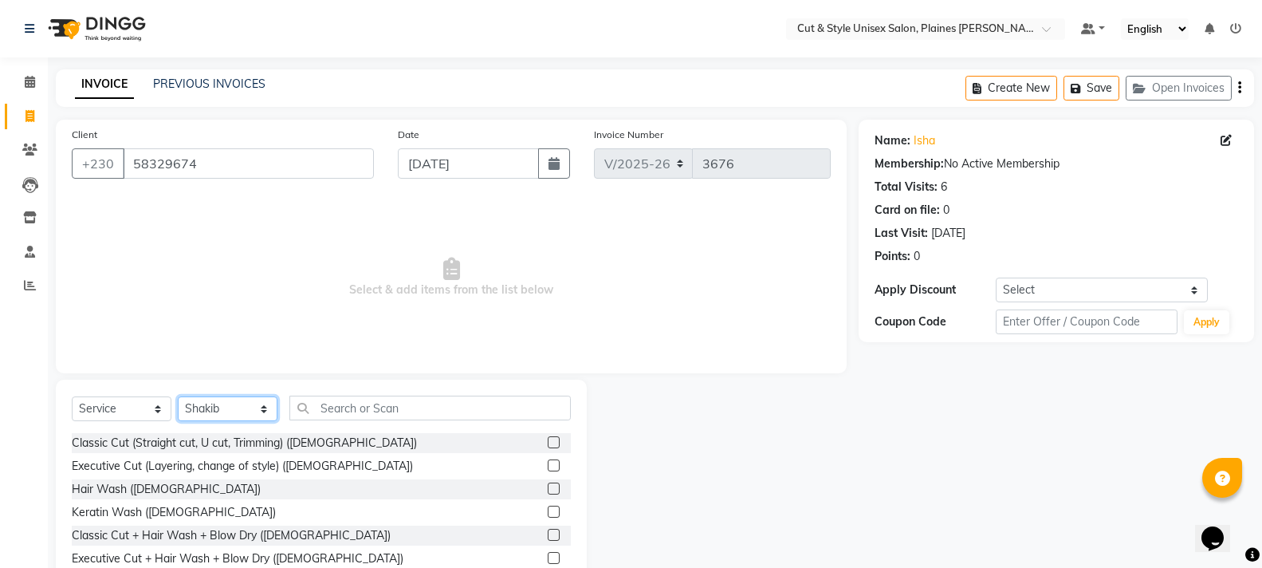
click at [223, 411] on select "Select Stylist [PERSON_NAME] Manager [PERSON_NAME]" at bounding box center [228, 408] width 100 height 25
select select "68911"
click at [178, 396] on select "Select Stylist [PERSON_NAME] Manager [PERSON_NAME]" at bounding box center [228, 408] width 100 height 25
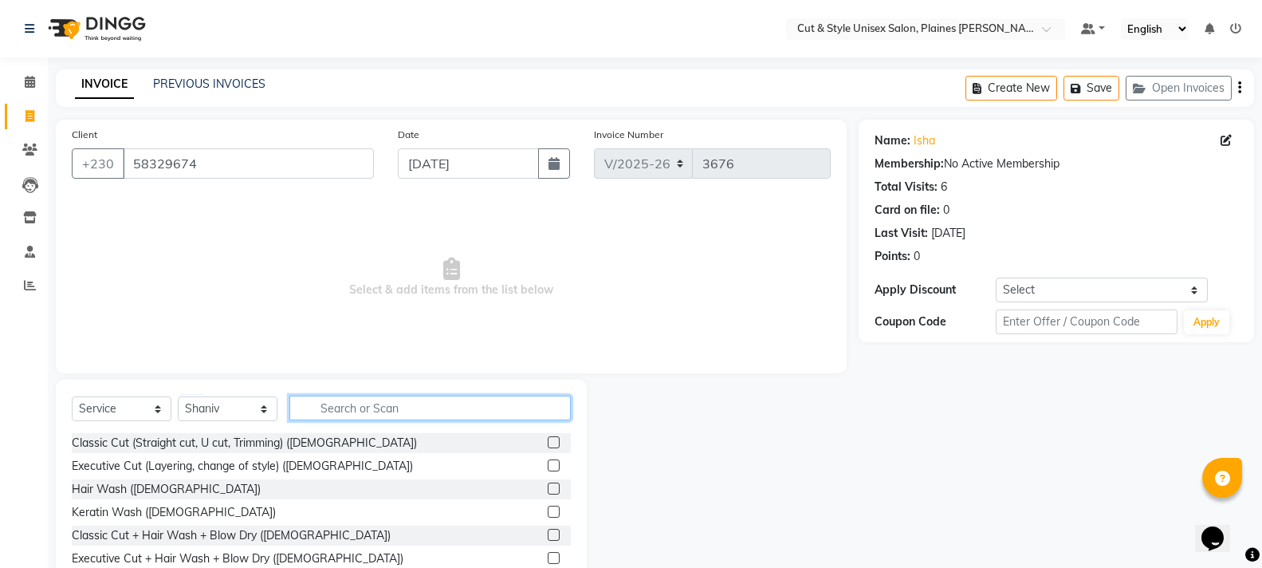
click at [371, 404] on input "text" at bounding box center [430, 408] width 282 height 25
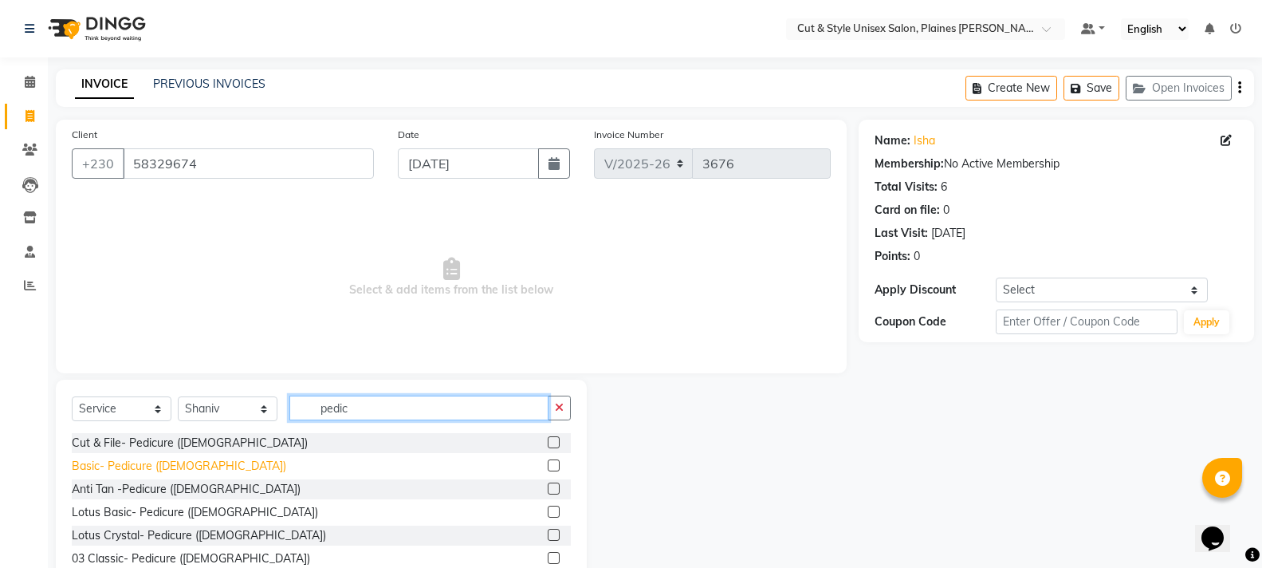
type input "pedic"
click at [136, 465] on div "Basic- Pedicure ([DEMOGRAPHIC_DATA])" at bounding box center [179, 466] width 215 height 17
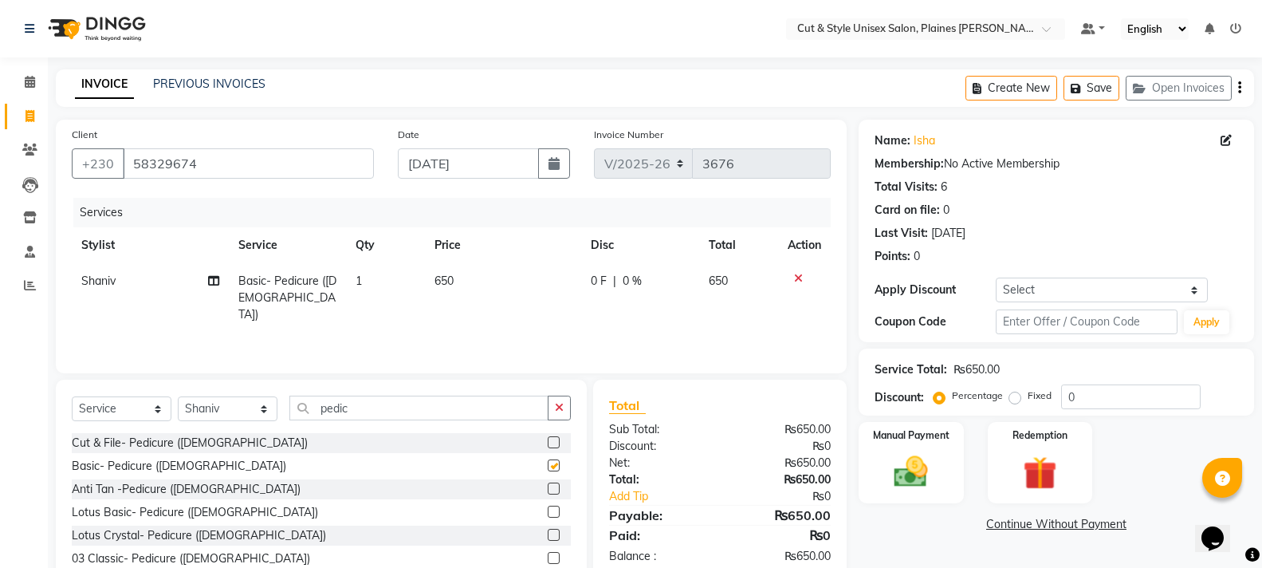
checkbox input "false"
click at [551, 411] on button "button" at bounding box center [559, 408] width 23 height 25
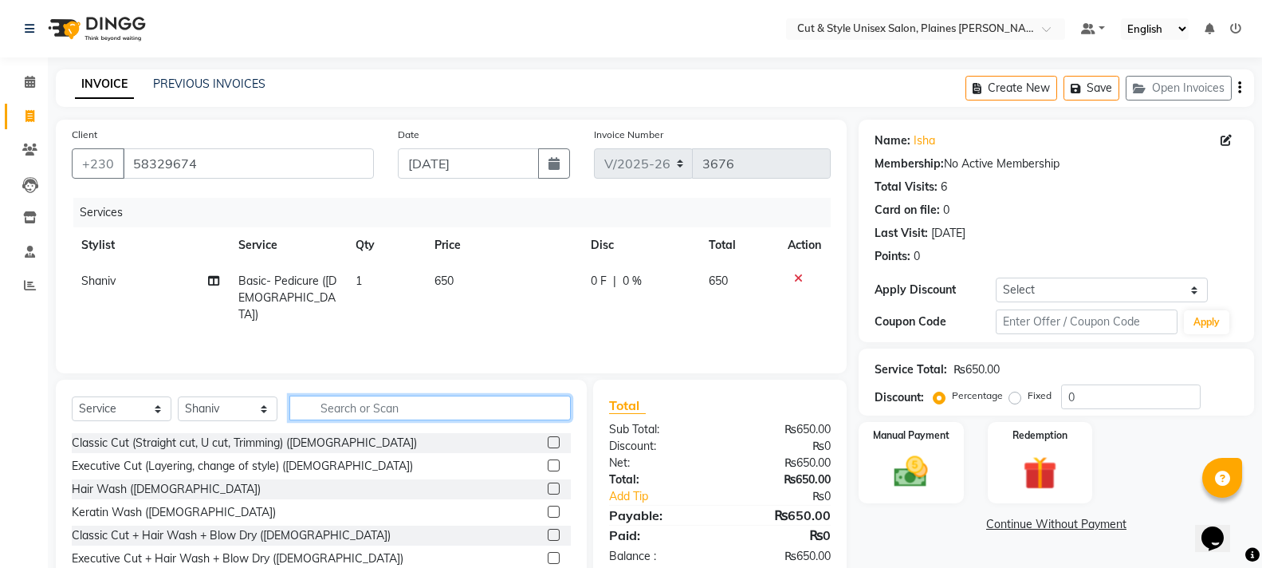
click at [343, 400] on input "text" at bounding box center [430, 408] width 282 height 25
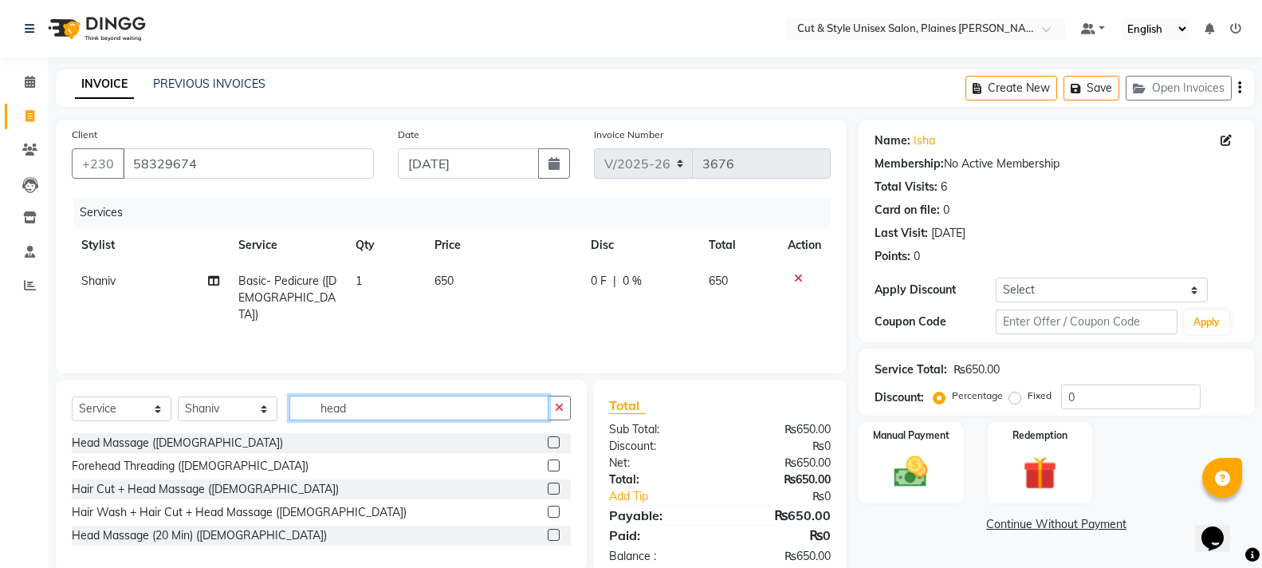
type input "head"
click at [552, 439] on label at bounding box center [554, 442] width 12 height 12
click at [552, 439] on input "checkbox" at bounding box center [553, 443] width 10 height 10
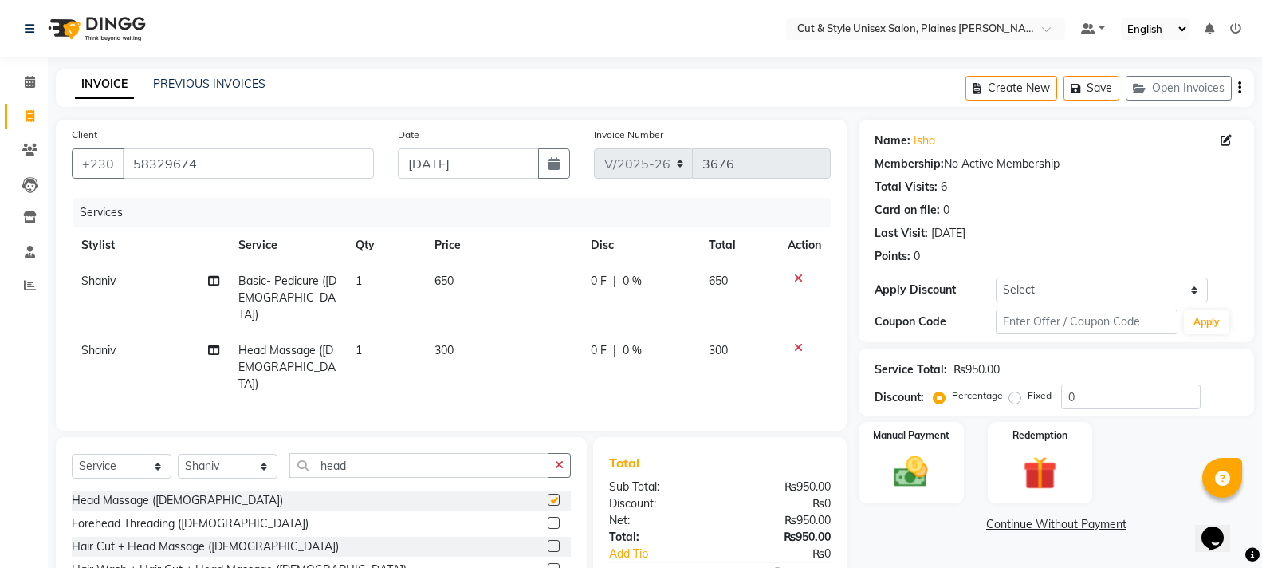
checkbox input "false"
drag, startPoint x: 564, startPoint y: 438, endPoint x: 513, endPoint y: 439, distance: 51.1
click at [562, 453] on button "button" at bounding box center [559, 465] width 23 height 25
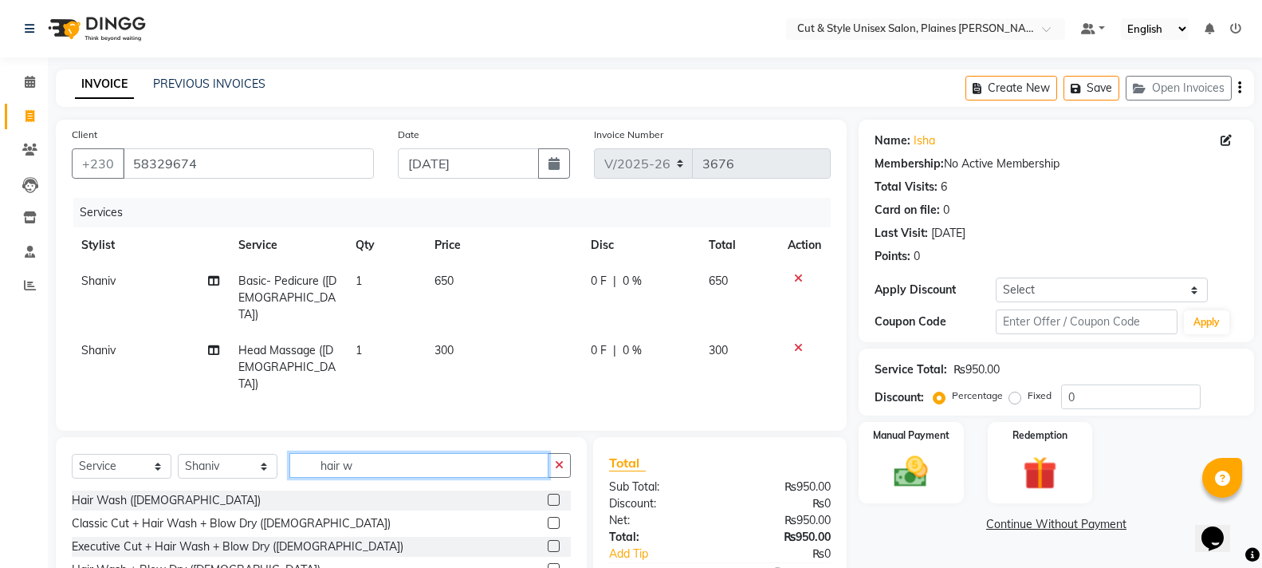
type input "hair w"
click at [548, 494] on label at bounding box center [554, 500] width 12 height 12
click at [548, 495] on input "checkbox" at bounding box center [553, 500] width 10 height 10
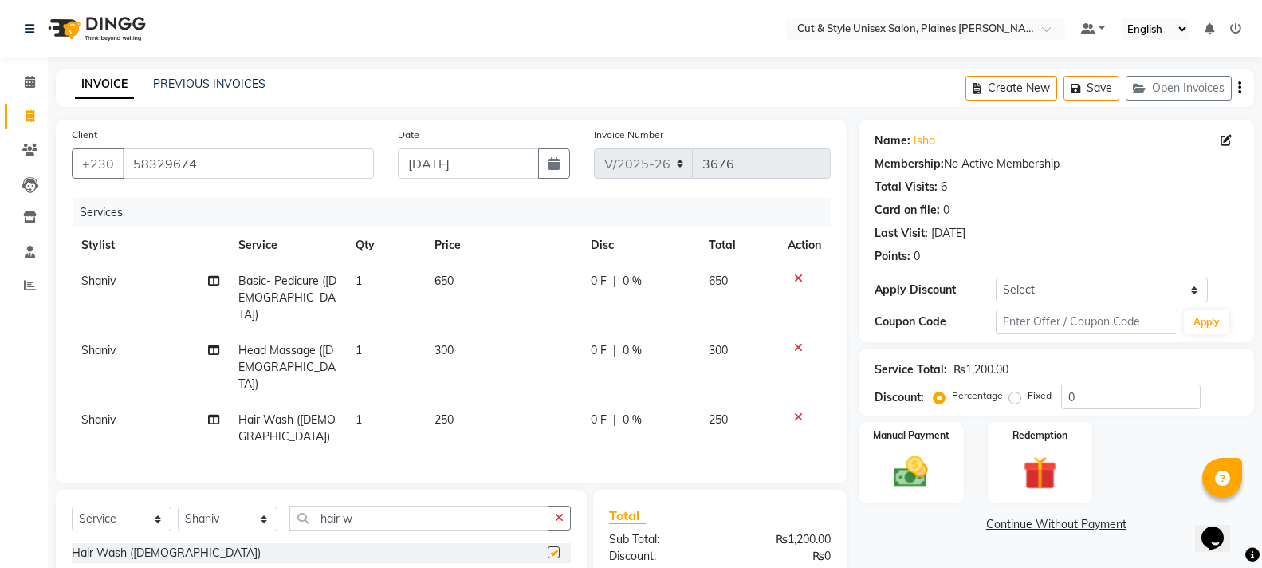
checkbox input "false"
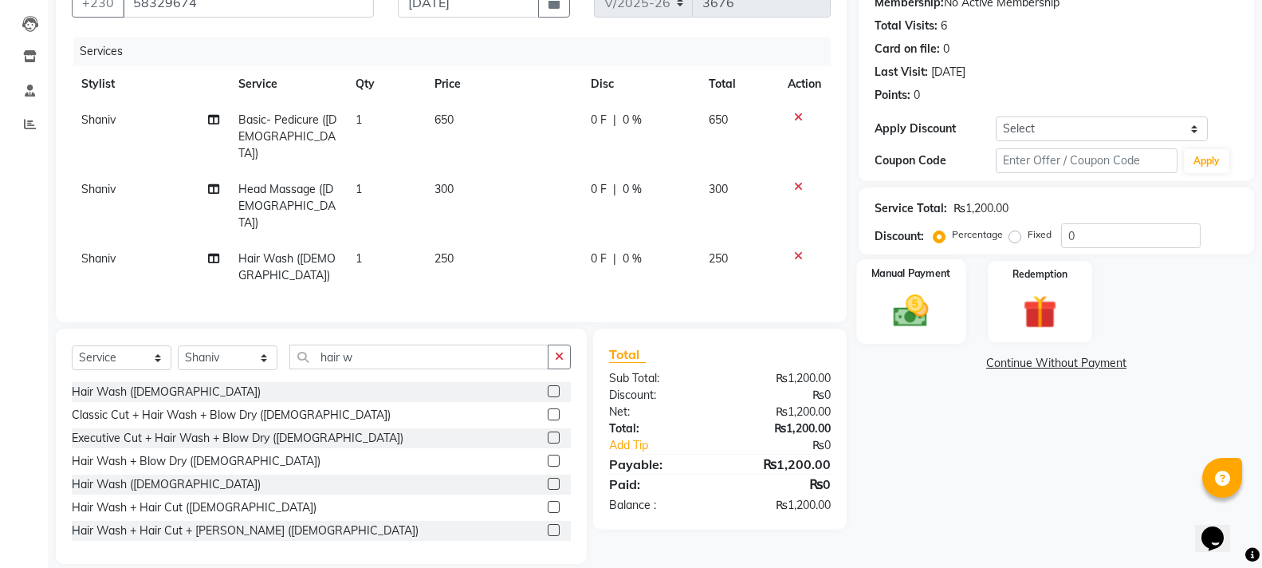
click at [924, 329] on img at bounding box center [911, 310] width 57 height 41
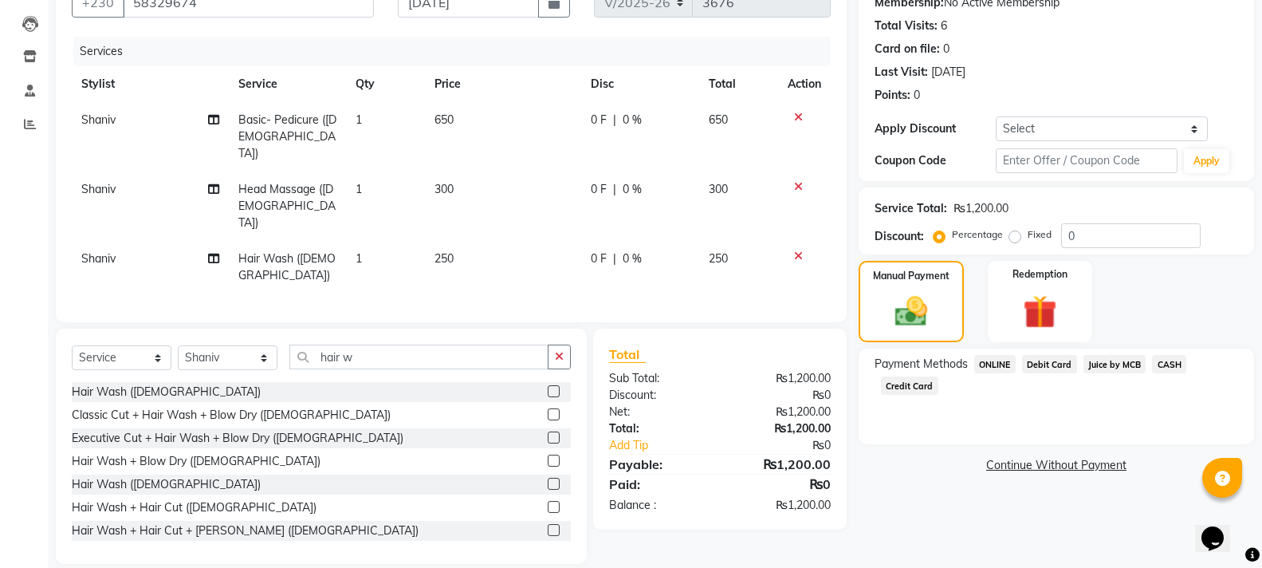
click at [1161, 362] on span "CASH" at bounding box center [1169, 364] width 34 height 18
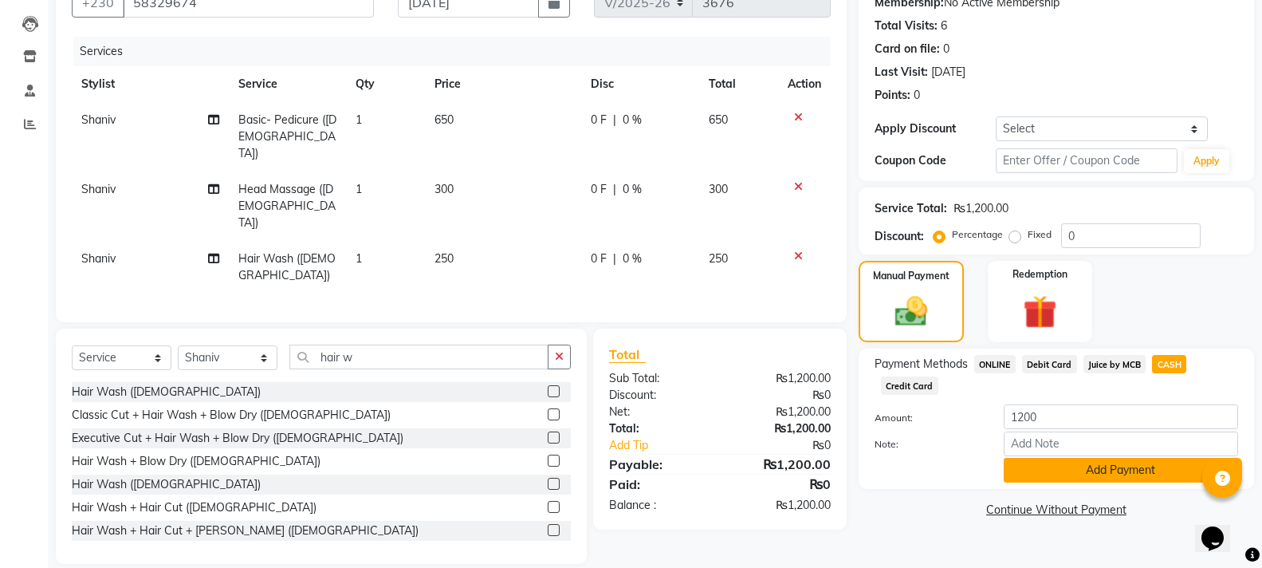
click at [1113, 473] on button "Add Payment" at bounding box center [1121, 470] width 234 height 25
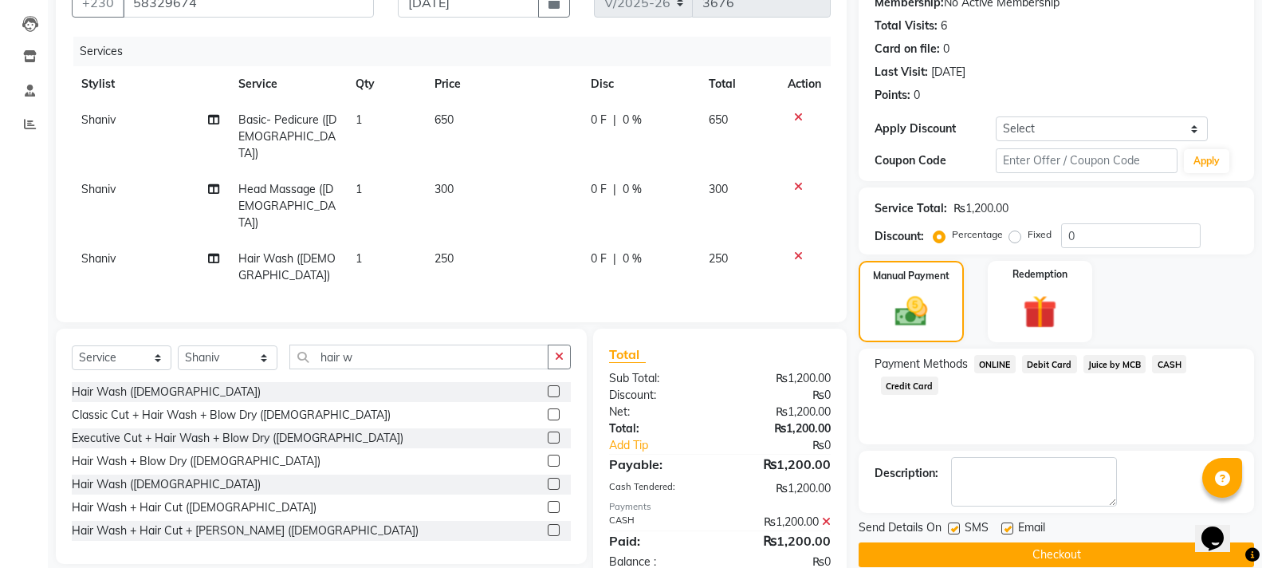
scroll to position [184, 0]
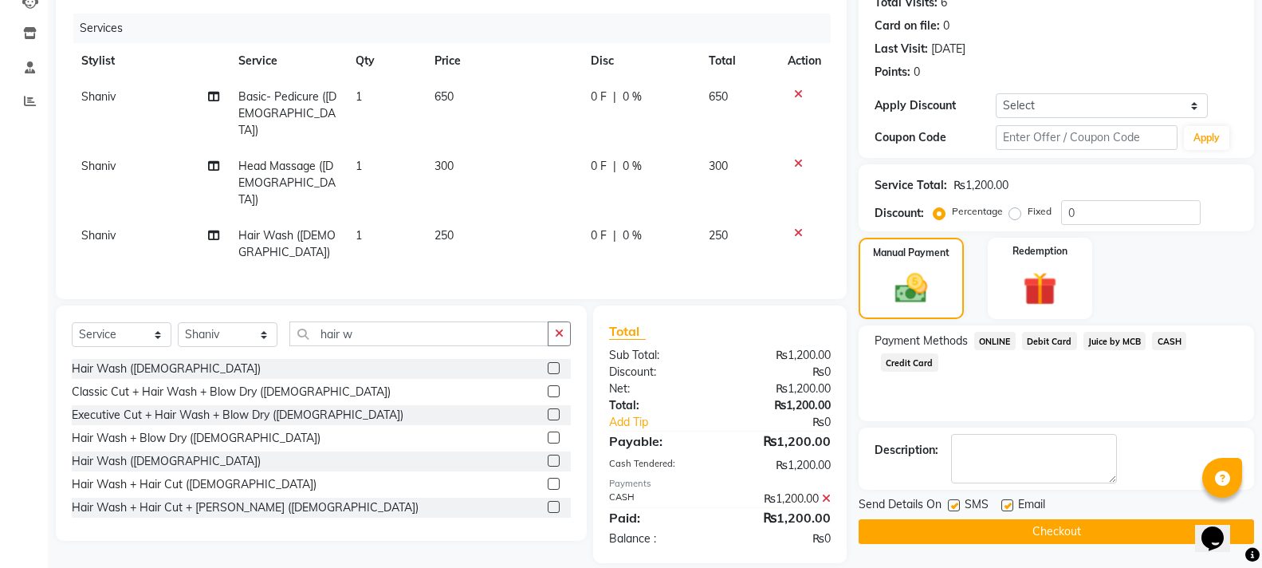
click at [1073, 533] on button "Checkout" at bounding box center [1057, 531] width 396 height 25
